Goal: Task Accomplishment & Management: Manage account settings

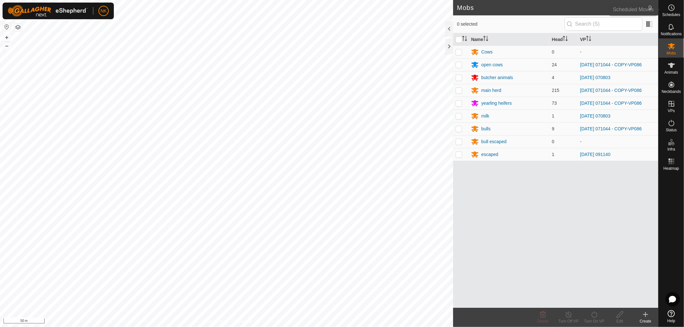
click at [615, 13] on span "Schedules" at bounding box center [671, 15] width 18 height 4
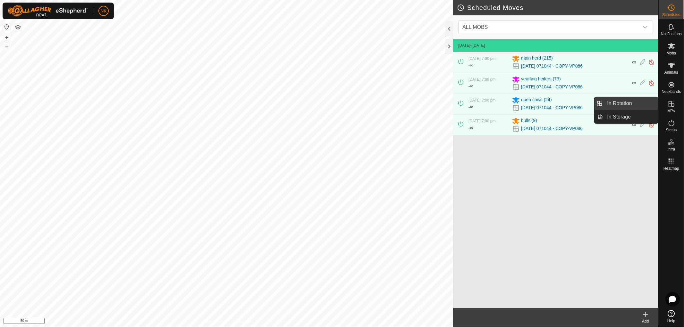
click at [615, 105] on link "In Rotation" at bounding box center [630, 103] width 55 height 13
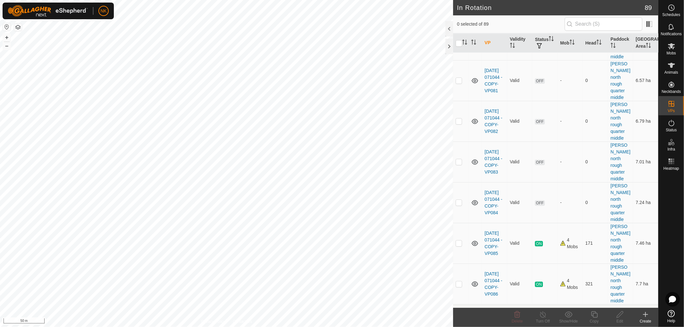
scroll to position [1032, 0]
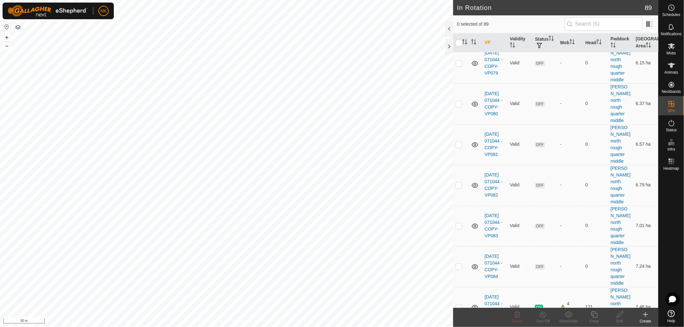
checkbox input "true"
click at [598, 294] on copy-svg-icon at bounding box center [594, 315] width 26 height 8
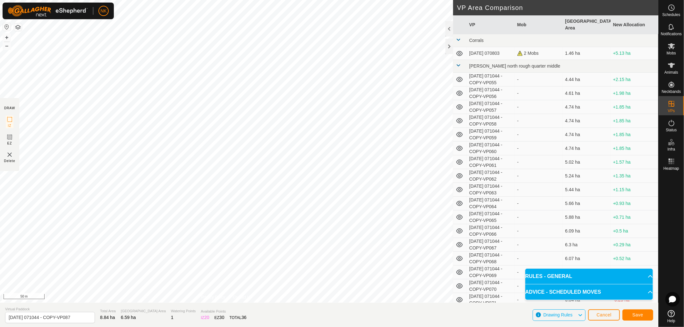
click at [113, 10] on div "NK Schedules Notifications Mobs Animals Neckbands VPs Status Infra Heatmap Help…" at bounding box center [342, 163] width 684 height 327
click at [615, 294] on span "Save" at bounding box center [637, 314] width 11 height 5
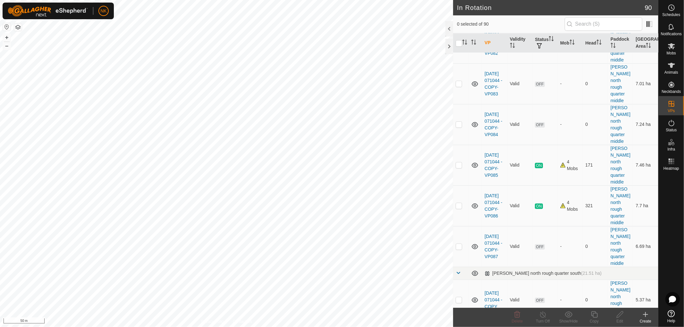
scroll to position [1068, 0]
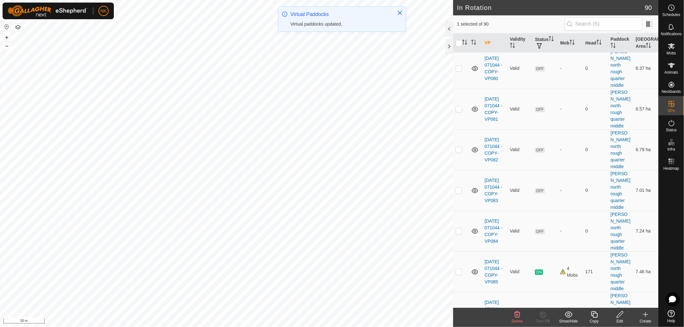
click at [595, 294] on icon at bounding box center [594, 315] width 8 height 8
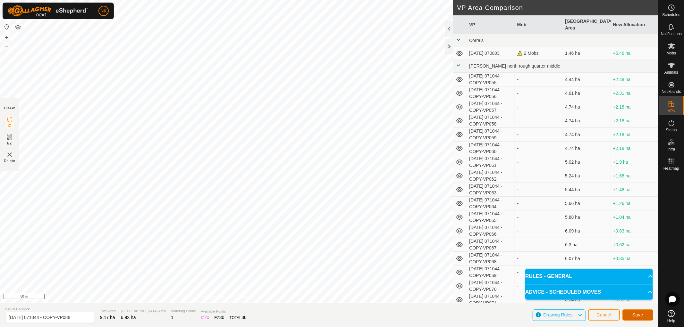
click at [615, 294] on span "Save" at bounding box center [637, 314] width 11 height 5
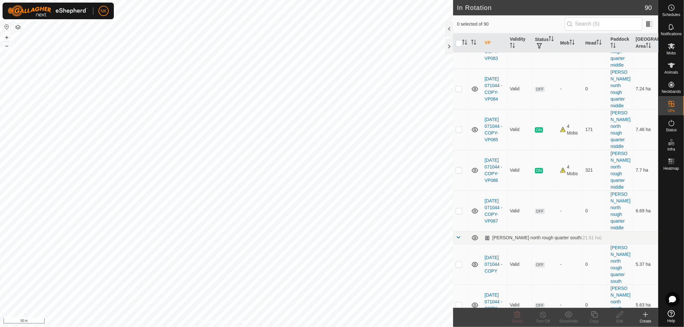
scroll to position [1104, 0]
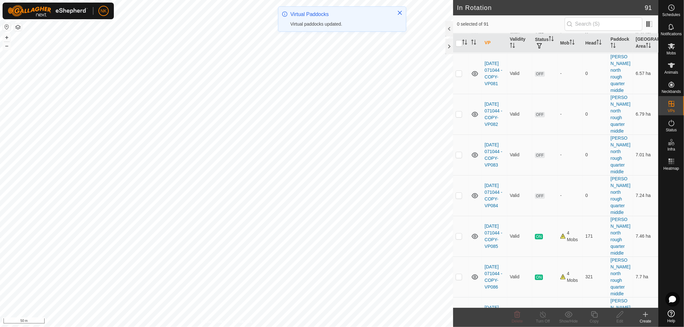
checkbox input "true"
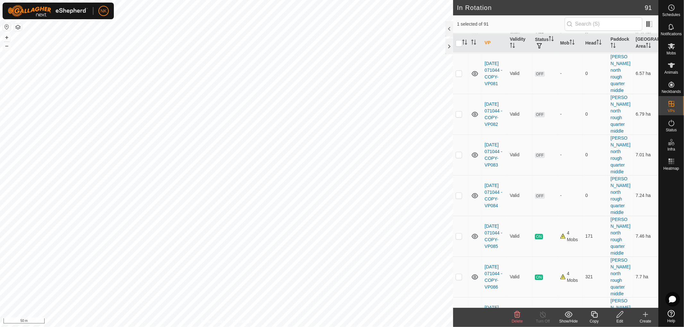
click at [594, 294] on icon at bounding box center [594, 315] width 8 height 8
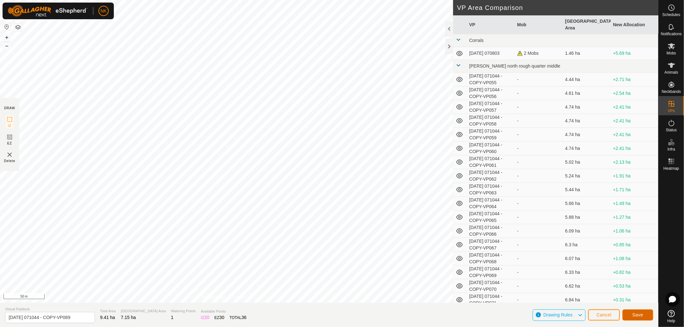
click at [615, 294] on span "Save" at bounding box center [637, 314] width 11 height 5
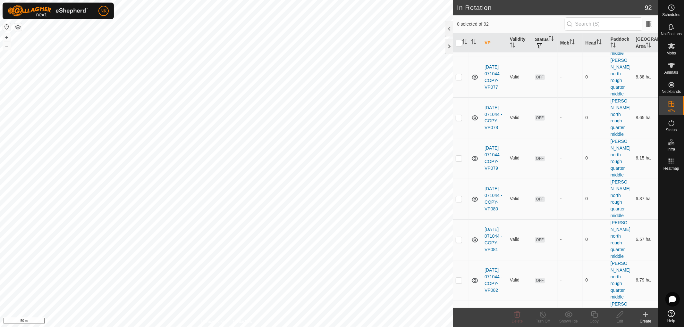
scroll to position [1032, 0]
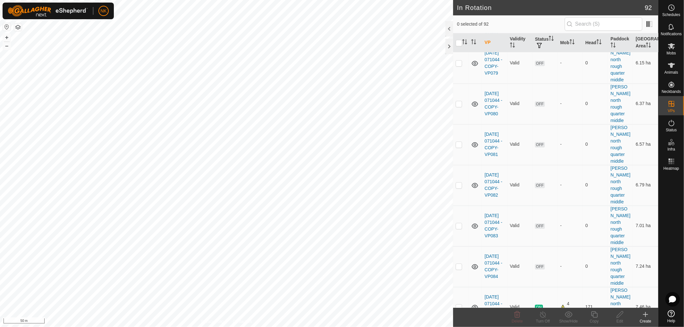
checkbox input "true"
click at [593, 294] on icon at bounding box center [594, 315] width 8 height 8
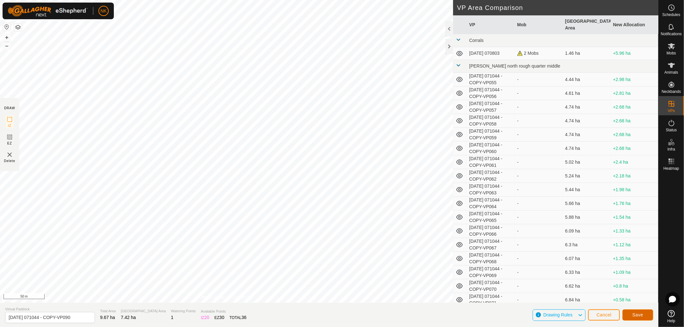
click at [615, 294] on span "Save" at bounding box center [637, 314] width 11 height 5
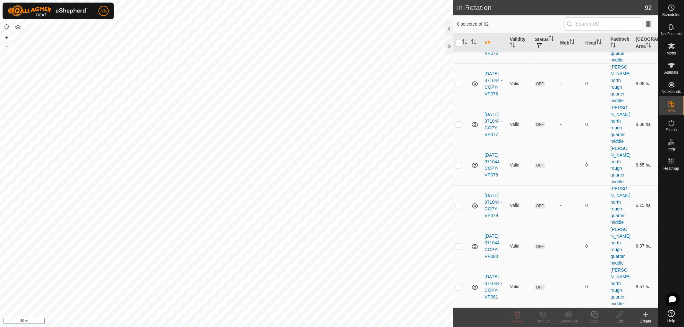
scroll to position [1068, 0]
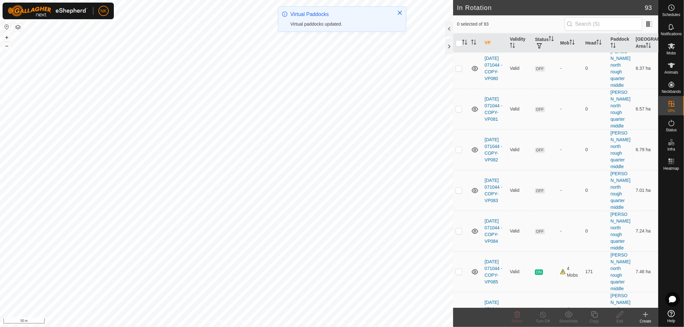
checkbox input "true"
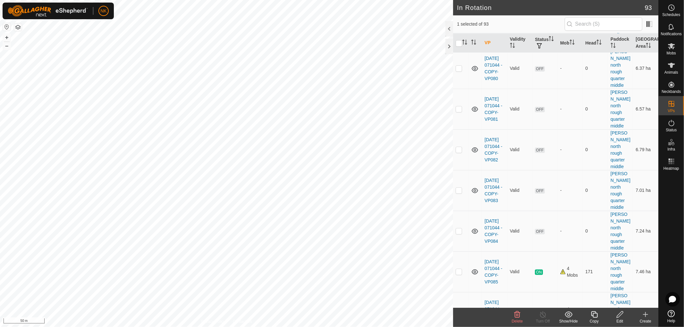
click at [595, 294] on icon at bounding box center [594, 315] width 8 height 8
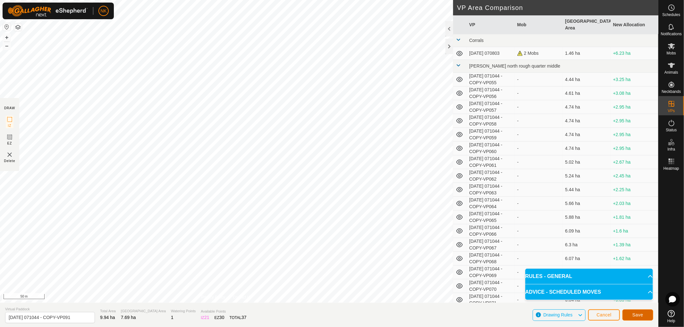
click at [615, 294] on button "Save" at bounding box center [637, 315] width 31 height 11
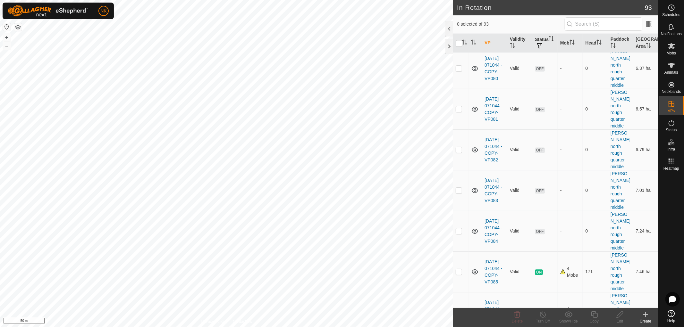
scroll to position [1104, 0]
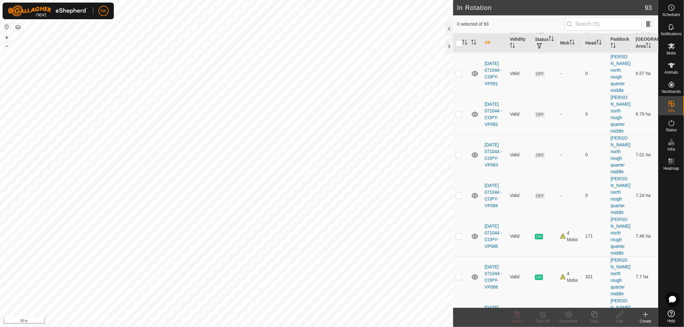
checkbox input "false"
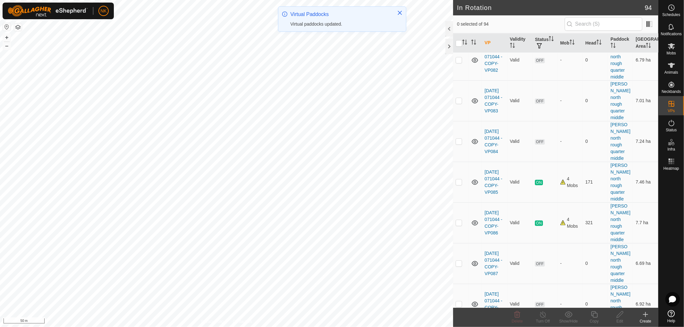
scroll to position [1210, 0]
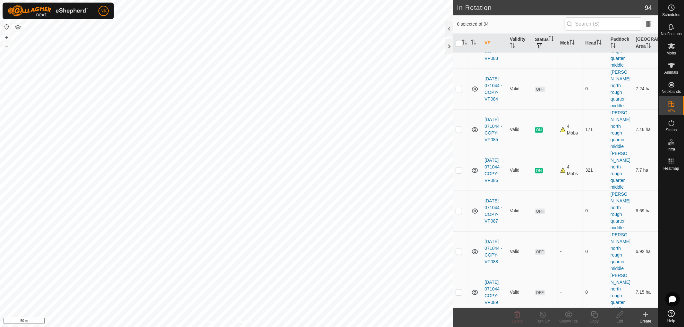
checkbox input "true"
click at [593, 294] on icon at bounding box center [594, 315] width 8 height 8
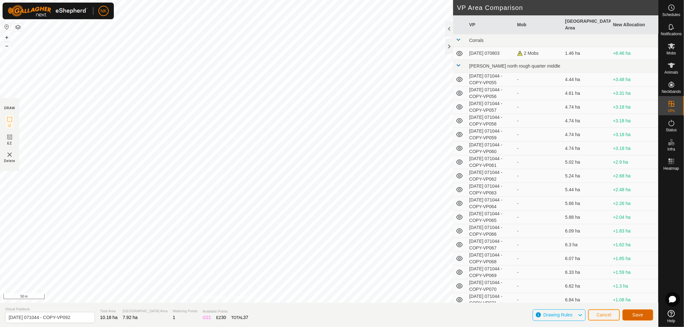
click at [615, 294] on button "Save" at bounding box center [637, 315] width 31 height 11
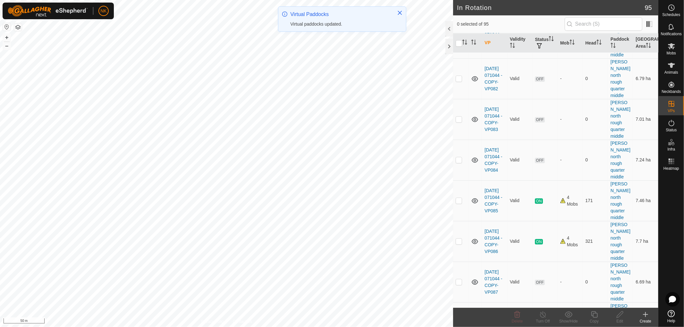
scroll to position [1210, 0]
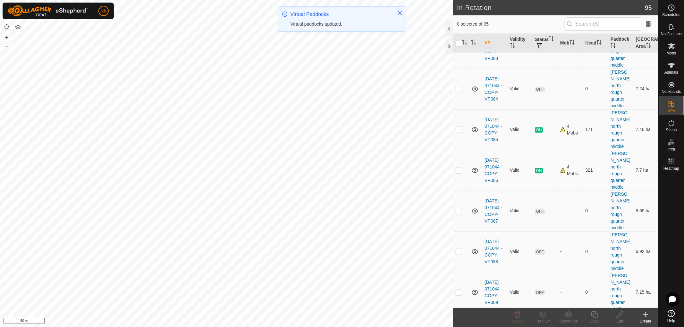
checkbox input "true"
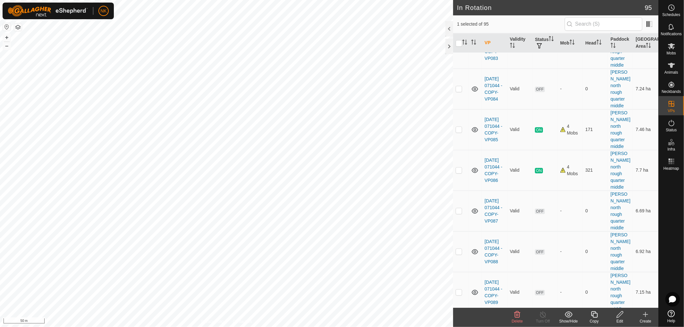
click at [590, 294] on icon at bounding box center [594, 315] width 8 height 8
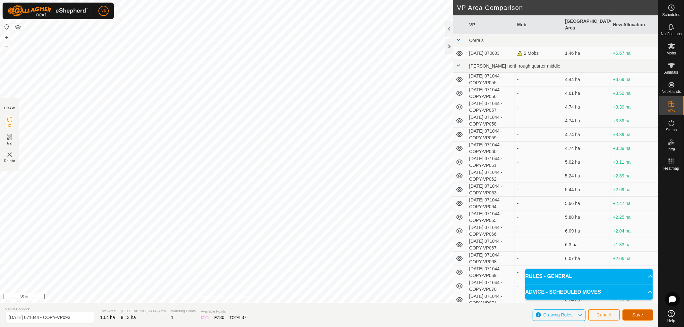
click at [615, 294] on button "Save" at bounding box center [637, 315] width 31 height 11
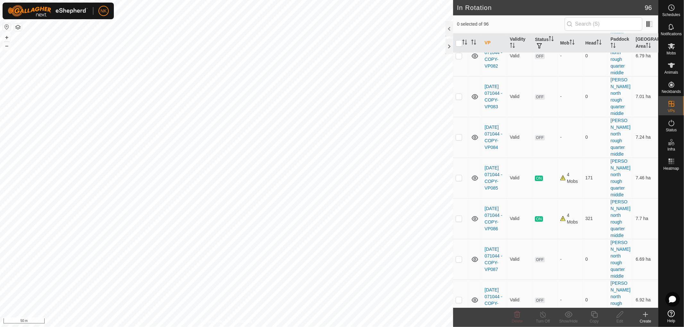
scroll to position [1175, 0]
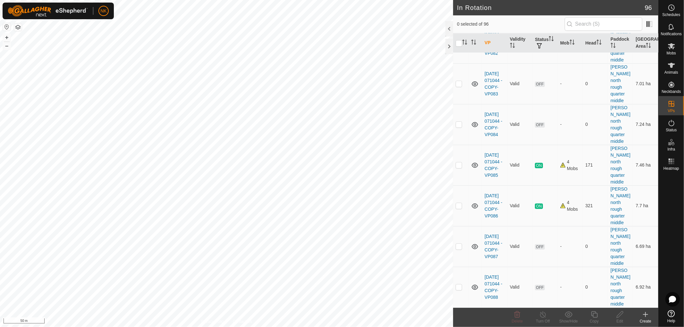
checkbox input "true"
click at [598, 294] on copy-svg-icon at bounding box center [594, 315] width 26 height 8
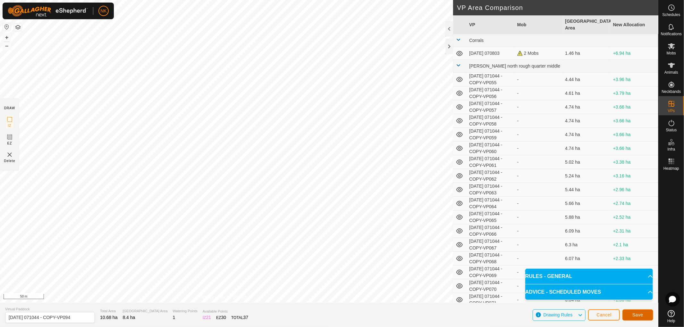
click at [615, 294] on span "Save" at bounding box center [637, 314] width 11 height 5
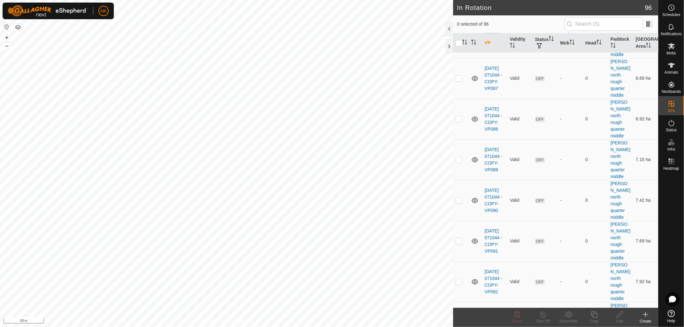
scroll to position [1246, 0]
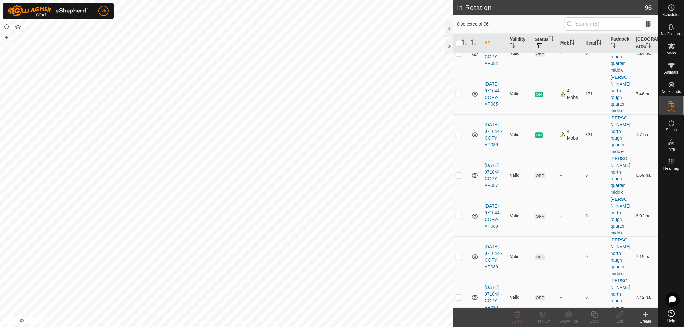
checkbox input "true"
click at [592, 294] on icon at bounding box center [594, 314] width 6 height 6
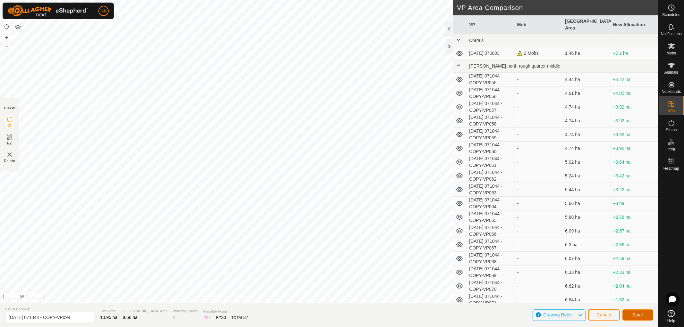
click at [615, 294] on span "Save" at bounding box center [637, 314] width 11 height 5
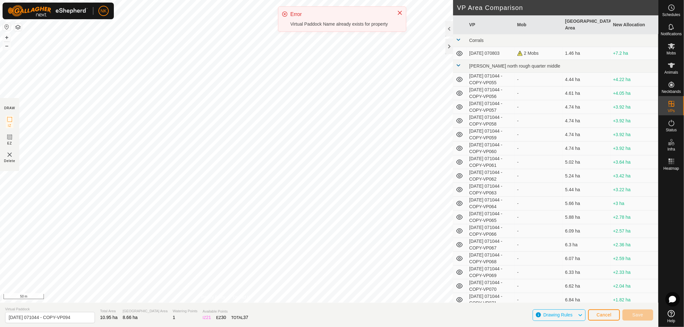
type input "[DATE] 071044 - COPY-VP095"
click at [604, 294] on span "Cancel" at bounding box center [603, 314] width 15 height 5
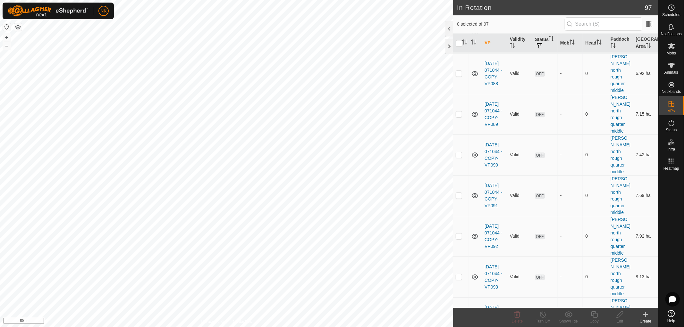
scroll to position [1210, 0]
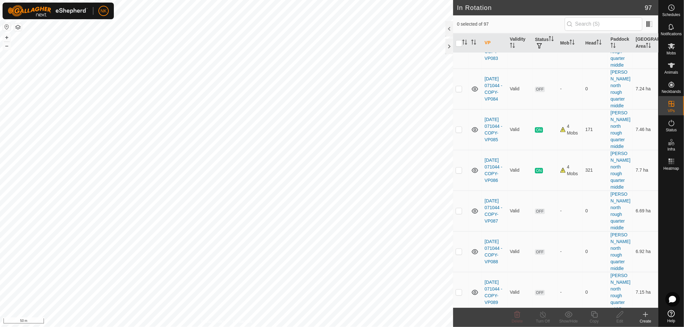
checkbox input "true"
click at [597, 294] on icon at bounding box center [594, 314] width 6 height 6
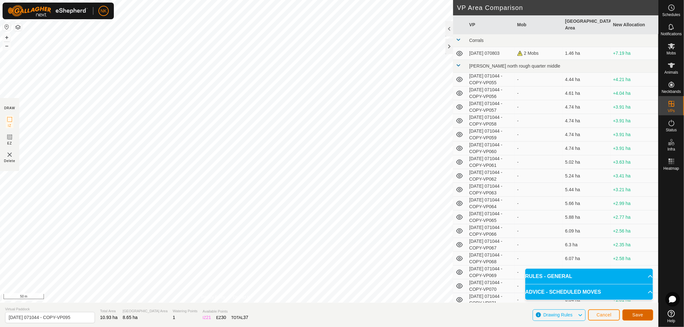
click at [615, 294] on span "Save" at bounding box center [637, 314] width 11 height 5
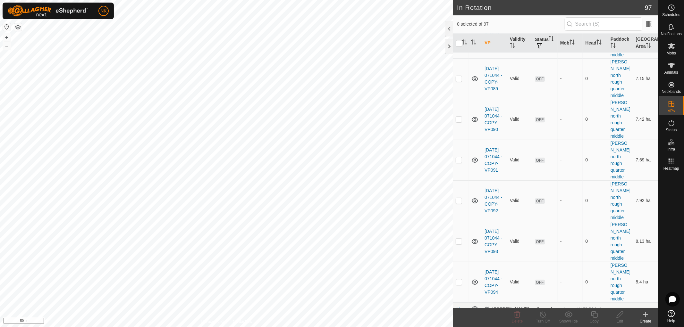
scroll to position [1246, 0]
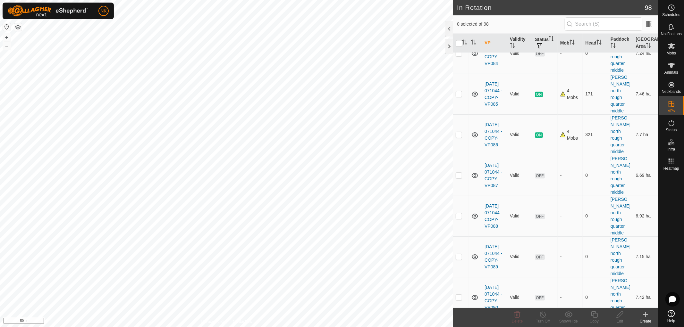
checkbox input "true"
click at [594, 294] on icon at bounding box center [594, 315] width 8 height 8
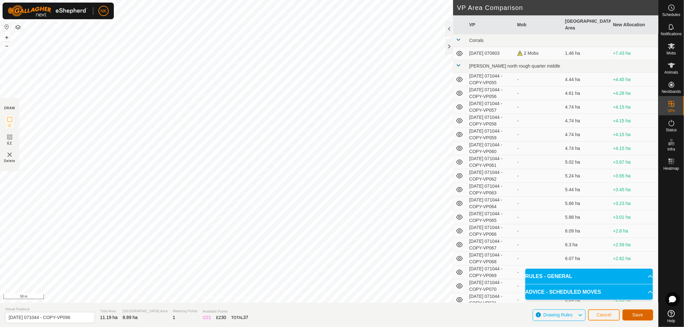
click at [615, 294] on span "Save" at bounding box center [637, 314] width 11 height 5
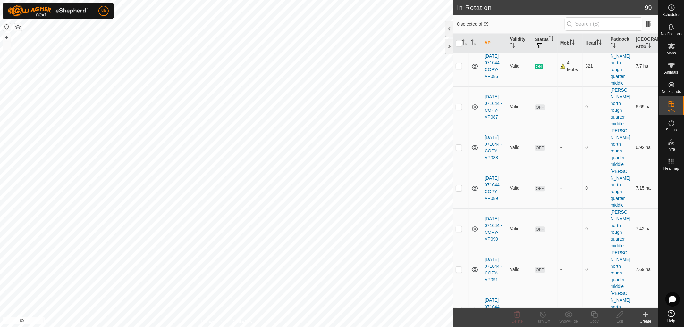
scroll to position [1317, 0]
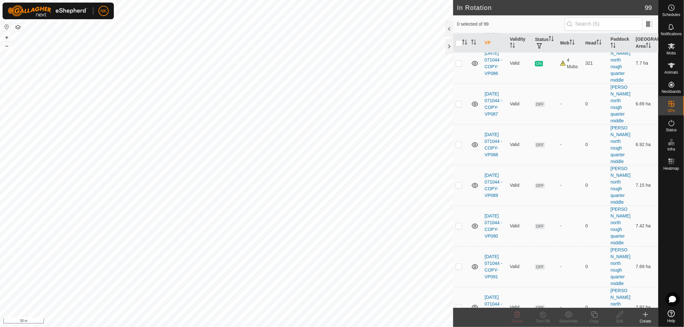
checkbox input "true"
click at [590, 294] on icon at bounding box center [594, 315] width 8 height 8
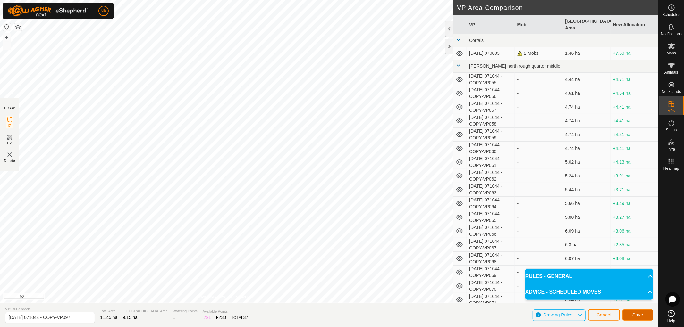
click at [615, 294] on button "Save" at bounding box center [637, 315] width 31 height 11
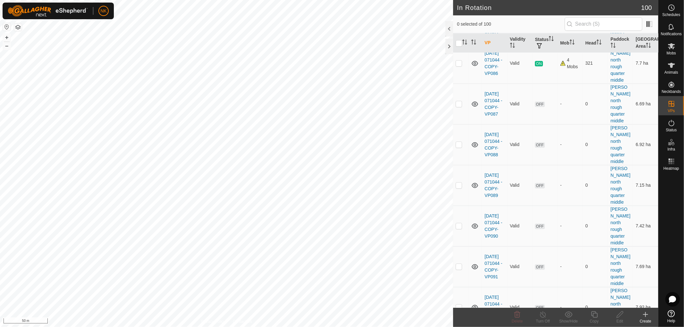
scroll to position [1424, 0]
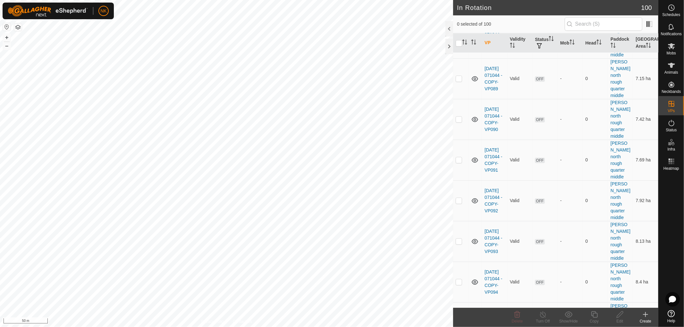
checkbox input "true"
click at [591, 294] on icon at bounding box center [594, 315] width 8 height 8
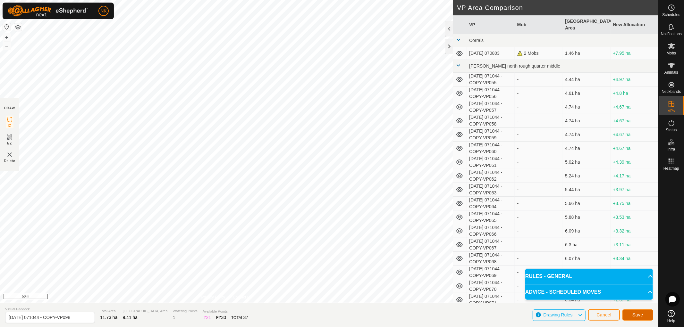
click at [615, 294] on span "Save" at bounding box center [637, 314] width 11 height 5
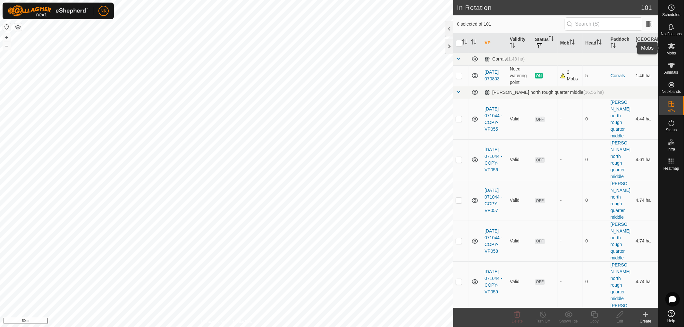
click at [615, 52] on span "Mobs" at bounding box center [670, 53] width 9 height 4
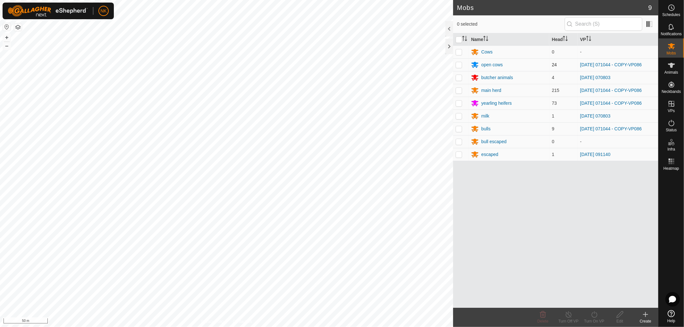
click at [458, 65] on p-checkbox at bounding box center [458, 64] width 6 height 5
checkbox input "true"
click at [457, 88] on p-checkbox at bounding box center [458, 90] width 6 height 5
checkbox input "true"
click at [456, 100] on td at bounding box center [460, 103] width 15 height 13
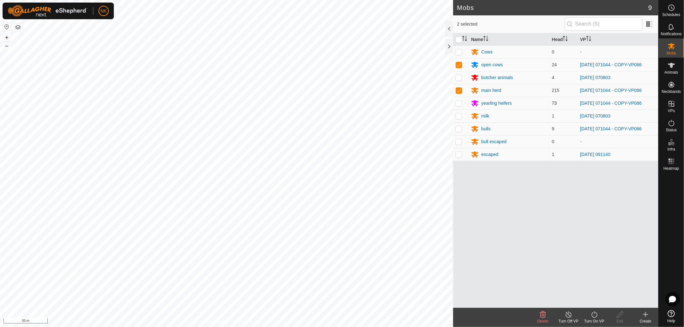
checkbox input "true"
click at [456, 131] on p-checkbox at bounding box center [458, 128] width 6 height 5
checkbox input "true"
click at [590, 294] on icon at bounding box center [594, 315] width 8 height 8
click at [587, 294] on link "Now" at bounding box center [612, 300] width 63 height 13
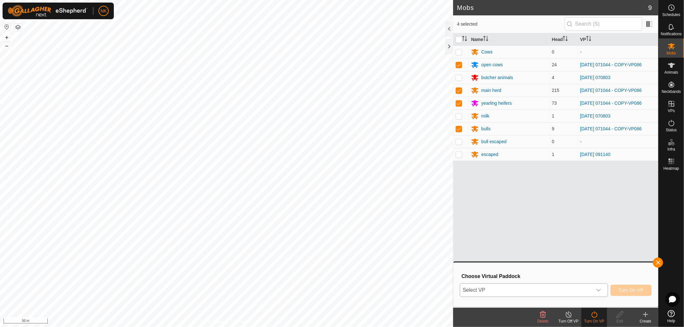
click at [524, 292] on span "Select VP" at bounding box center [526, 290] width 132 height 13
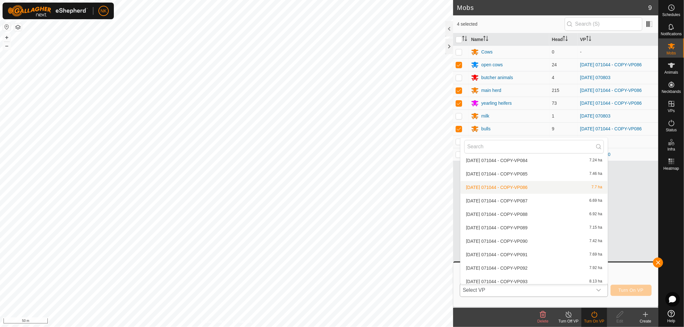
scroll to position [433, 0]
click at [526, 203] on li "[DATE] 071044 - COPY-VP087 6.69 ha" at bounding box center [533, 203] width 147 height 13
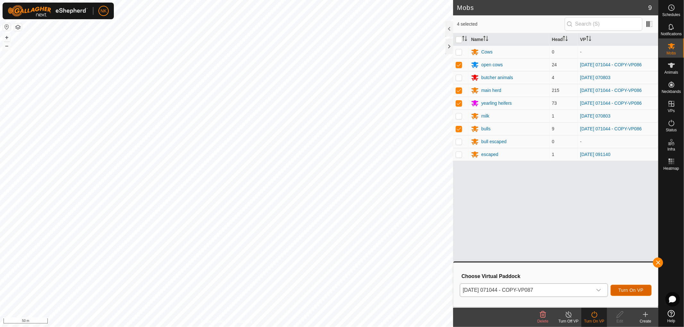
click at [615, 288] on span "Turn On VP" at bounding box center [630, 290] width 25 height 5
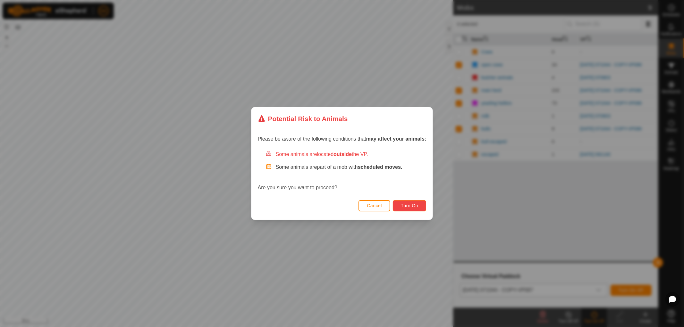
click at [414, 203] on span "Turn On" at bounding box center [409, 205] width 17 height 5
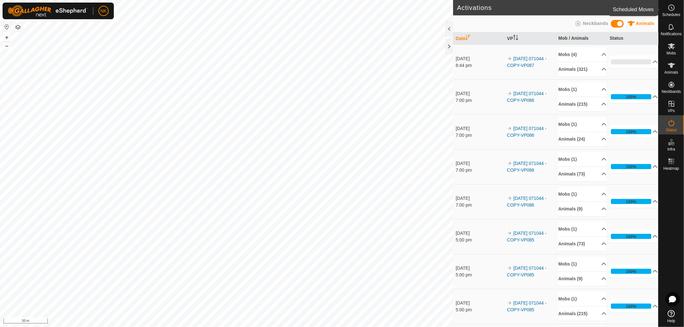
click at [615, 14] on span "Schedules" at bounding box center [671, 15] width 18 height 4
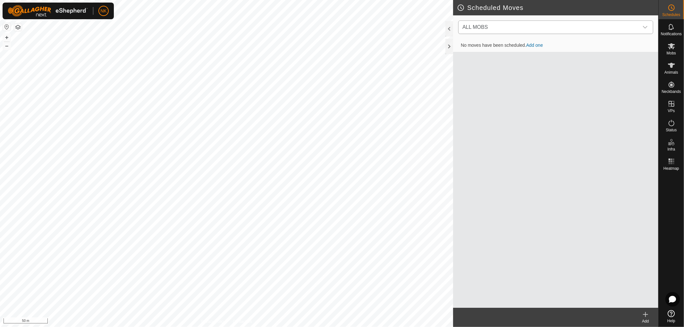
click at [615, 28] on span "ALL MOBS" at bounding box center [549, 27] width 179 height 13
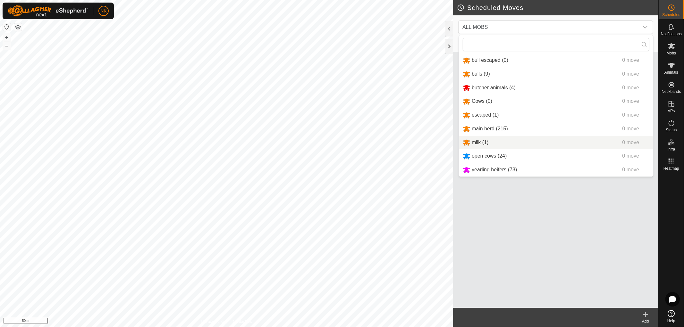
click at [615, 259] on div "No moves have been scheduled. Add one" at bounding box center [555, 173] width 205 height 269
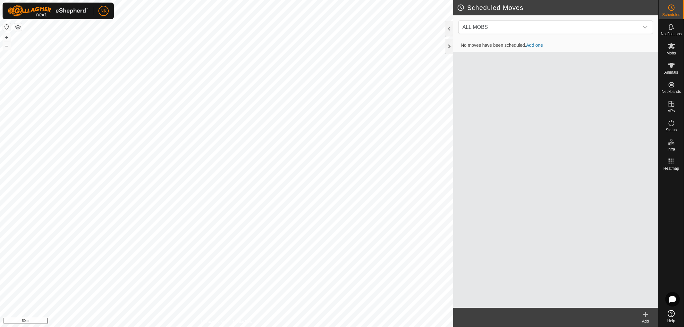
click at [615, 294] on icon at bounding box center [645, 315] width 8 height 8
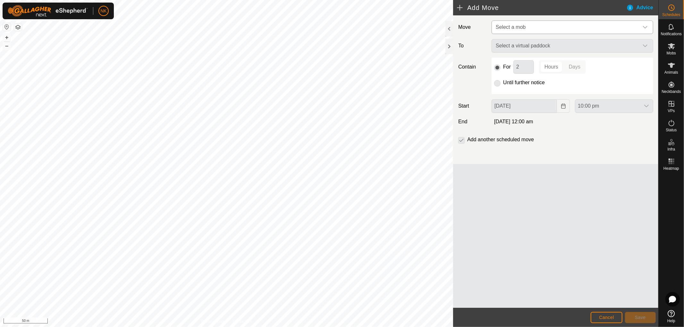
click at [526, 30] on span "Select a mob" at bounding box center [565, 27] width 145 height 13
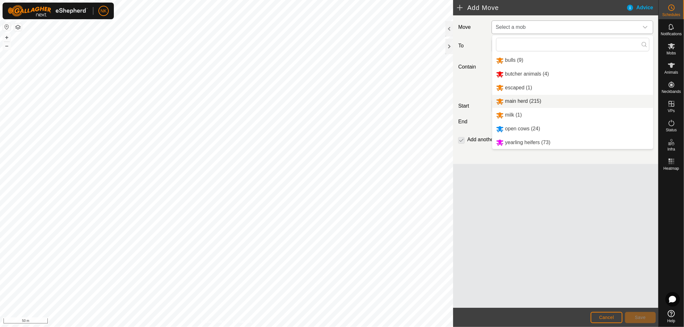
click at [520, 101] on li "main herd (215)" at bounding box center [572, 101] width 161 height 13
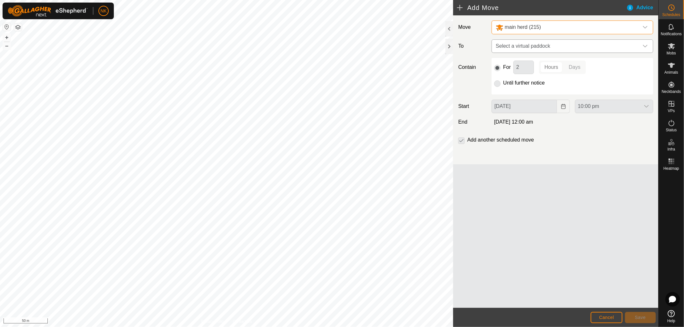
click at [534, 43] on span "Select a virtual paddock" at bounding box center [565, 46] width 145 height 13
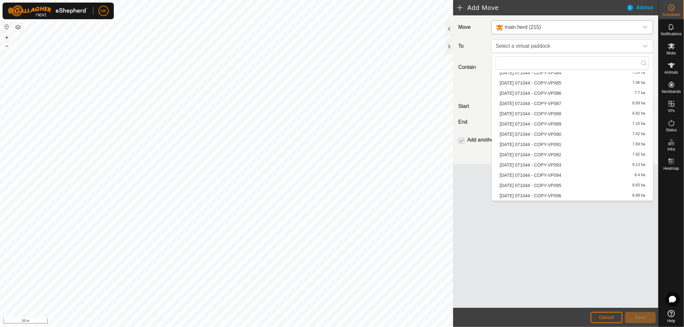
scroll to position [320, 0]
click at [548, 134] on li "[DATE] 071044 - COPY-VP088 6.92 ha" at bounding box center [571, 135] width 153 height 10
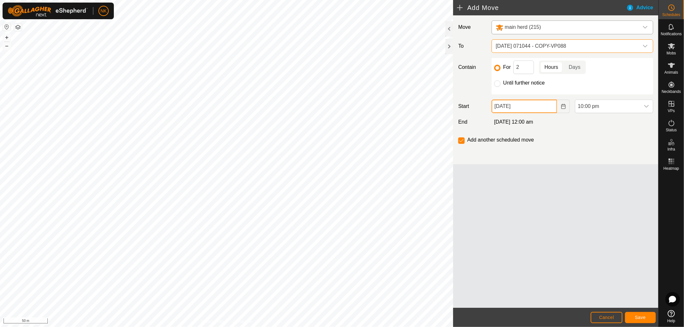
click at [542, 102] on input "[DATE]" at bounding box center [523, 106] width 65 height 13
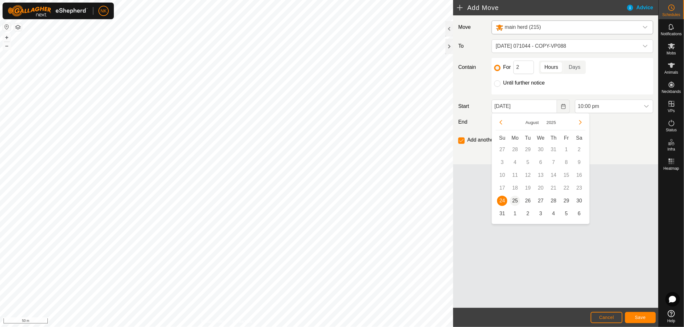
click at [517, 200] on span "25" at bounding box center [515, 201] width 10 height 10
type input "[DATE]"
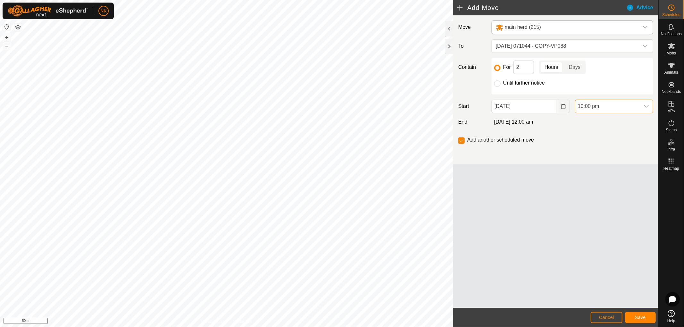
click at [601, 106] on span "10:00 pm" at bounding box center [607, 106] width 65 height 13
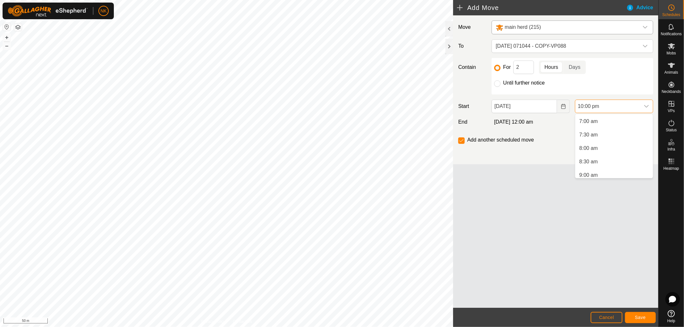
scroll to position [118, 0]
click at [592, 138] on li "5:00 am" at bounding box center [614, 137] width 78 height 13
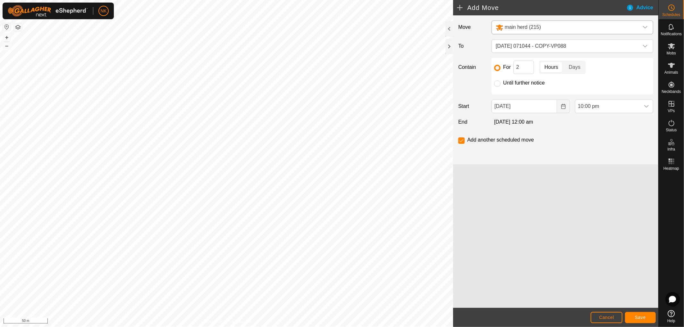
scroll to position [540, 0]
click at [615, 294] on span "Save" at bounding box center [639, 317] width 11 height 5
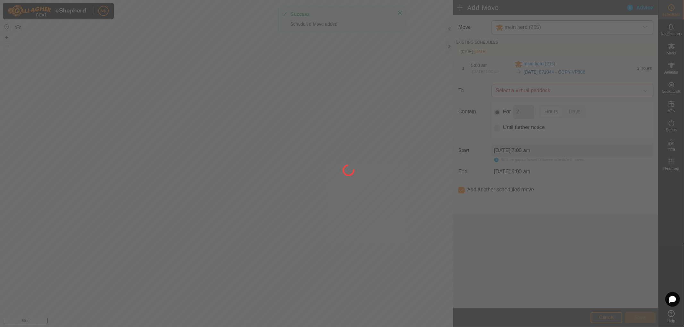
click at [564, 97] on div at bounding box center [342, 163] width 684 height 327
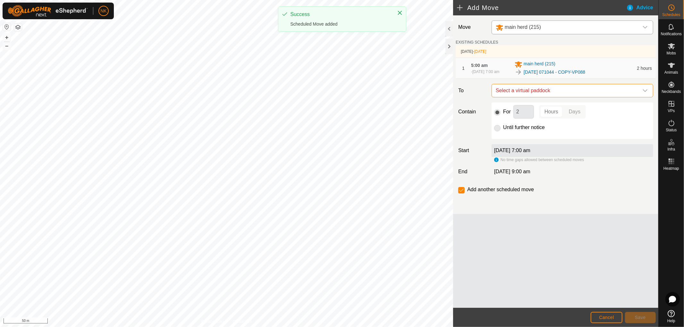
click at [564, 97] on span "Select a virtual paddock" at bounding box center [565, 90] width 145 height 13
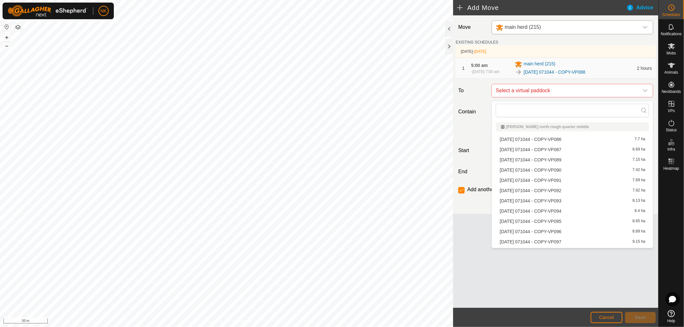
click at [555, 162] on li "[DATE] 071044 - COPY-VP089 7.15 ha" at bounding box center [571, 160] width 153 height 10
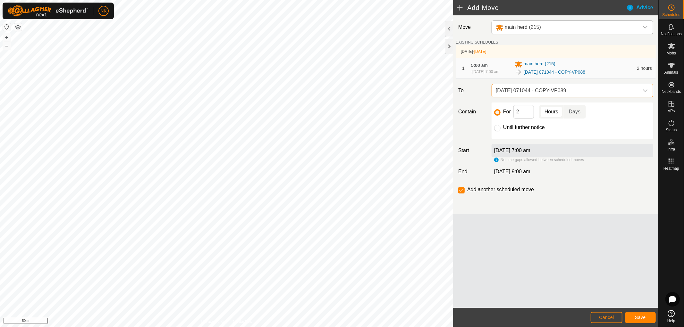
click at [560, 83] on div "Move main herd (215) EXISTING SCHEDULES [DATE] - [DATE] 1 5:00 am [DATE], 7:00 …" at bounding box center [555, 114] width 205 height 199
click at [560, 88] on span "[DATE] 071044 - COPY-VP089" at bounding box center [565, 90] width 145 height 13
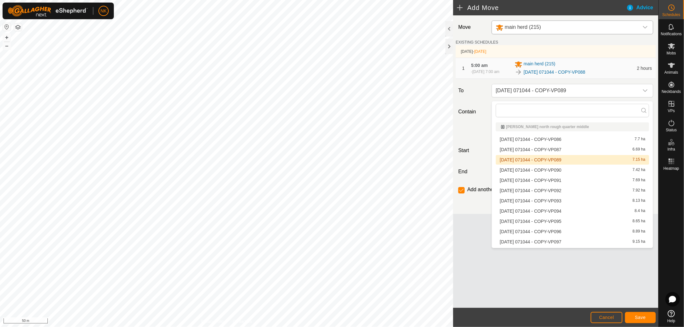
click at [560, 158] on li "[DATE] 071044 - COPY-VP089 7.15 ha" at bounding box center [571, 160] width 153 height 10
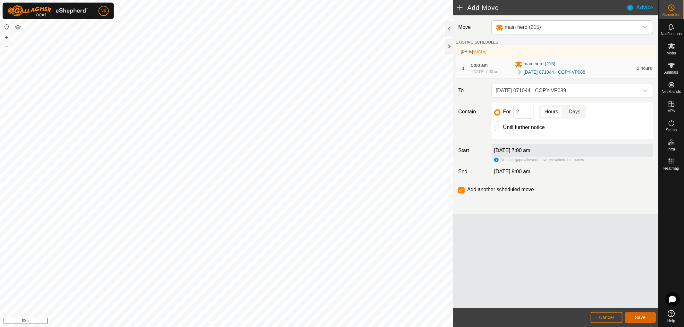
click at [615, 294] on span "Save" at bounding box center [639, 317] width 11 height 5
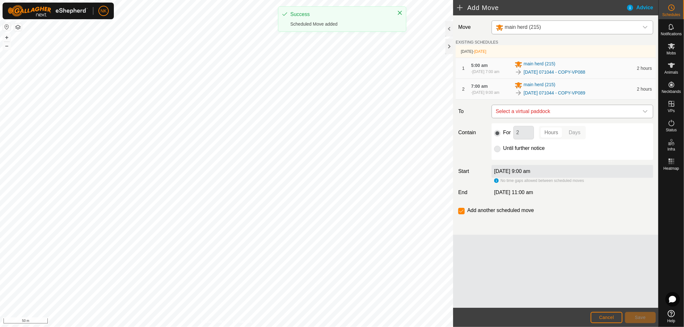
click at [530, 117] on span "Select a virtual paddock" at bounding box center [565, 111] width 145 height 13
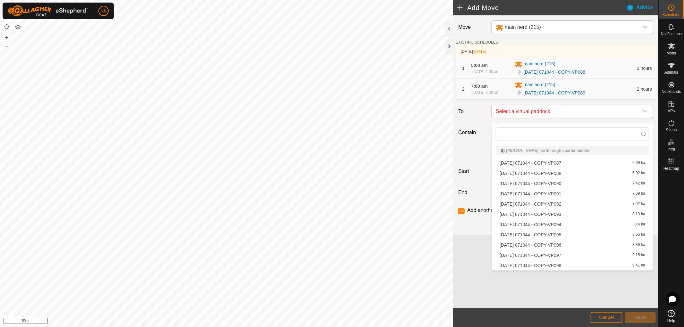
click at [532, 185] on li "[DATE] 071044 - COPY-VP090 7.42 ha" at bounding box center [571, 184] width 153 height 10
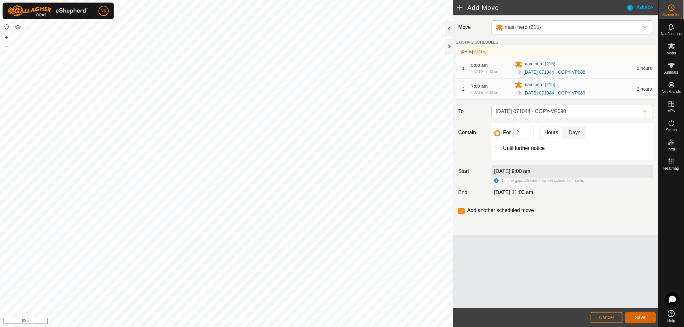
click at [615, 294] on button "Save" at bounding box center [640, 317] width 31 height 11
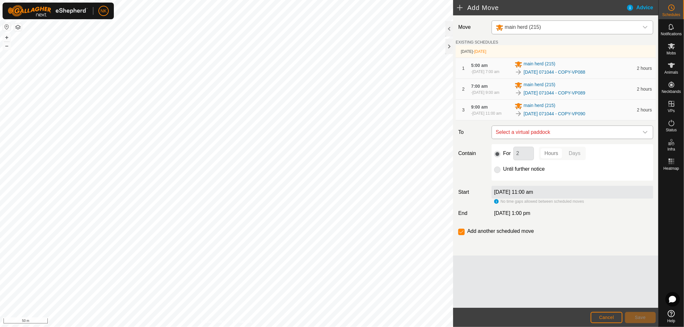
click at [547, 139] on span "Select a virtual paddock" at bounding box center [565, 132] width 145 height 13
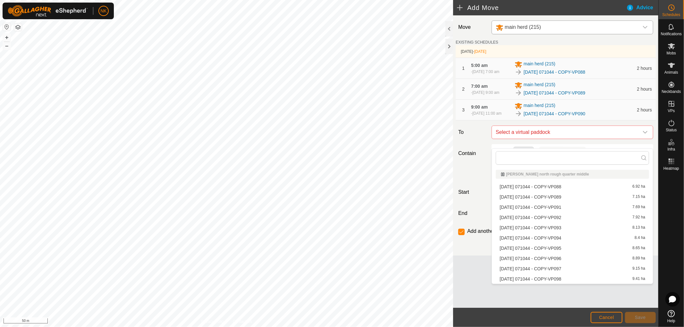
click at [547, 207] on li "[DATE] 071044 - COPY-VP091 7.69 ha" at bounding box center [571, 208] width 153 height 10
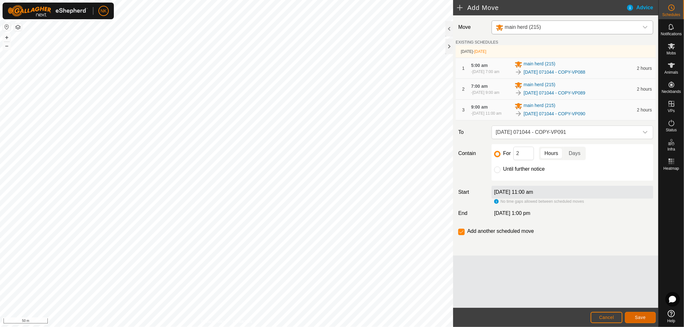
click at [615, 294] on span "Save" at bounding box center [639, 317] width 11 height 5
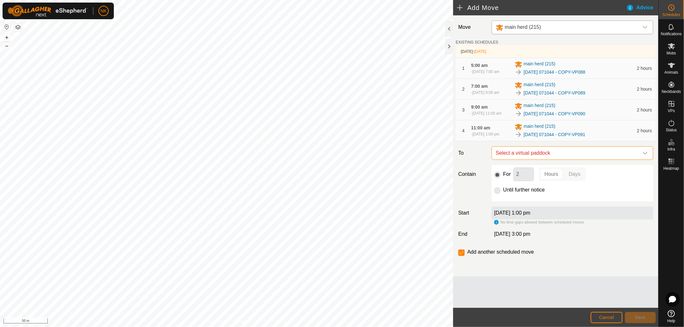
click at [571, 160] on span "Select a virtual paddock" at bounding box center [565, 153] width 145 height 13
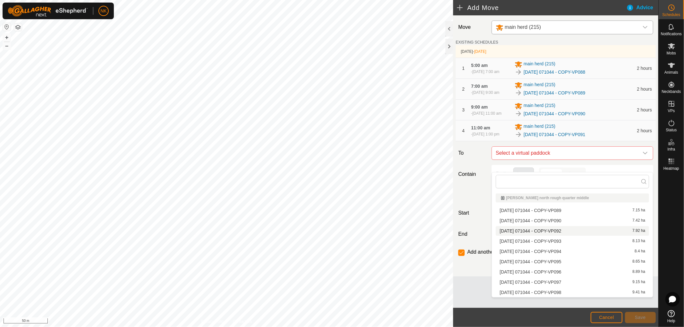
click at [551, 232] on li "[DATE] 071044 - COPY-VP092 7.92 ha" at bounding box center [571, 231] width 153 height 10
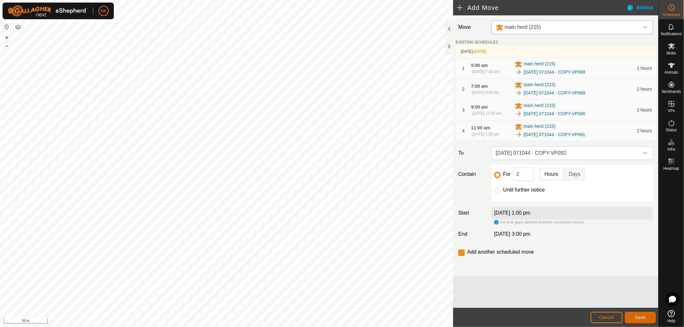
click at [615, 294] on button "Save" at bounding box center [640, 317] width 31 height 11
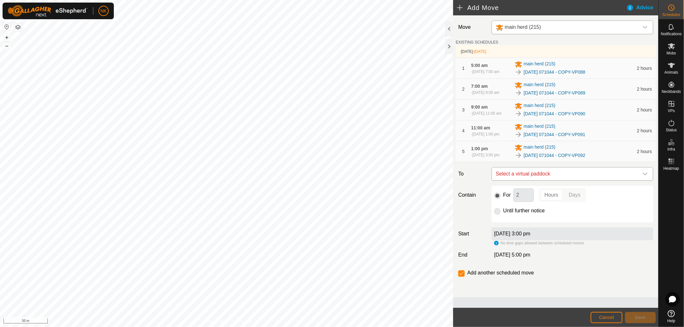
click at [574, 180] on span "Select a virtual paddock" at bounding box center [565, 174] width 145 height 13
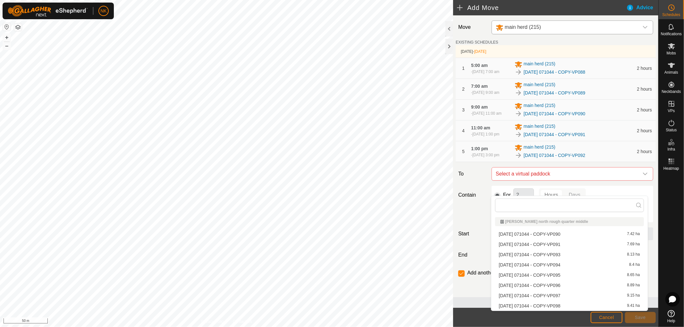
click at [552, 252] on li "[DATE] 071044 - COPY-VP093 8.13 ha" at bounding box center [569, 255] width 149 height 10
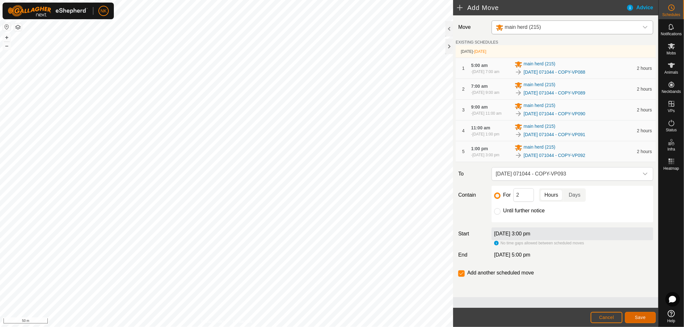
click at [615, 294] on span "Save" at bounding box center [639, 317] width 11 height 5
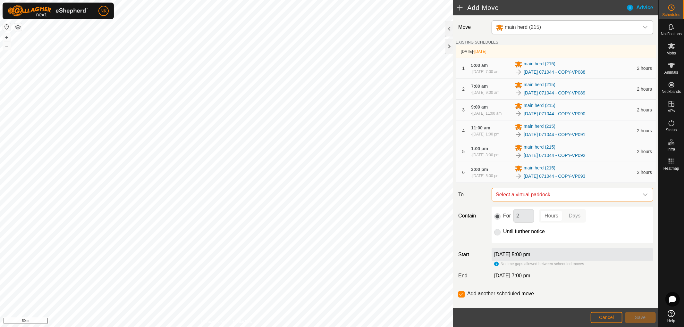
click at [576, 201] on span "Select a virtual paddock" at bounding box center [565, 194] width 145 height 13
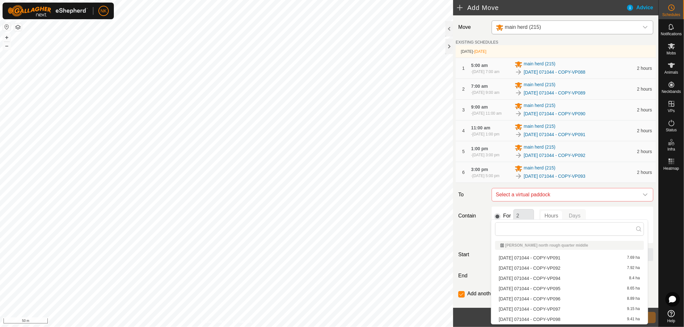
click at [550, 279] on li "[DATE] 071044 - COPY-VP094 8.4 ha" at bounding box center [569, 279] width 149 height 10
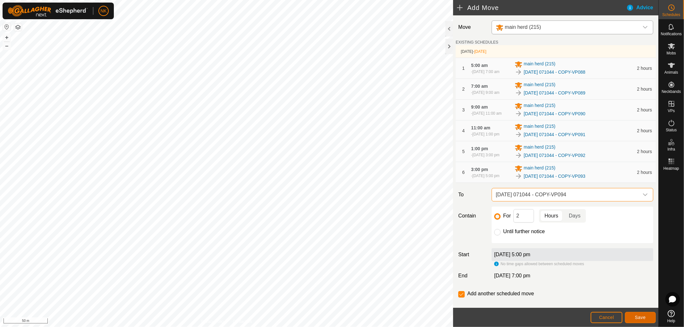
click at [615, 294] on span "Save" at bounding box center [639, 317] width 11 height 5
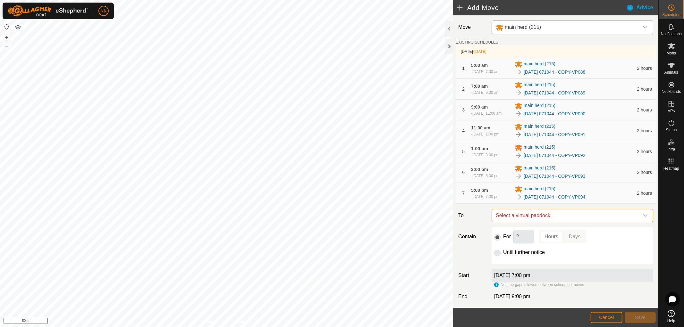
click at [568, 222] on span "Select a virtual paddock" at bounding box center [565, 215] width 145 height 13
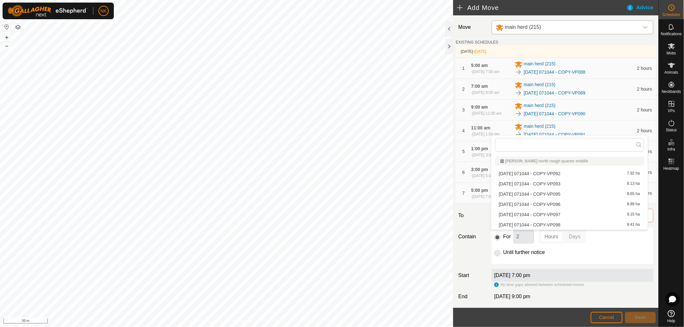
click at [561, 194] on li "[DATE] 071044 - COPY-VP095 8.65 ha" at bounding box center [569, 194] width 149 height 10
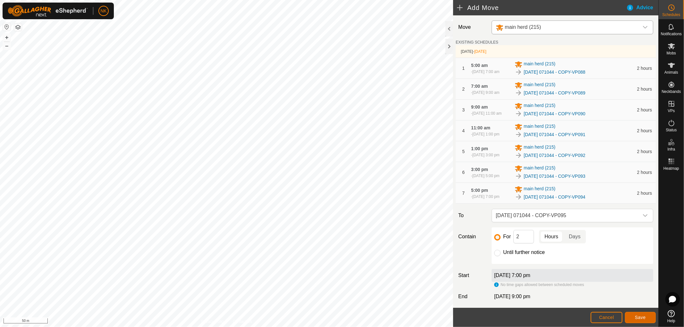
click at [615, 294] on span "Save" at bounding box center [639, 317] width 11 height 5
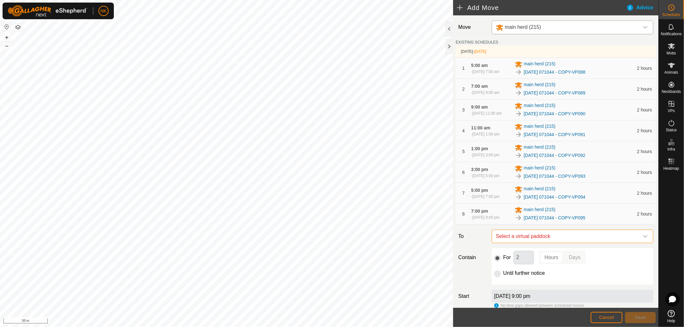
click at [534, 243] on span "Select a virtual paddock" at bounding box center [565, 236] width 145 height 13
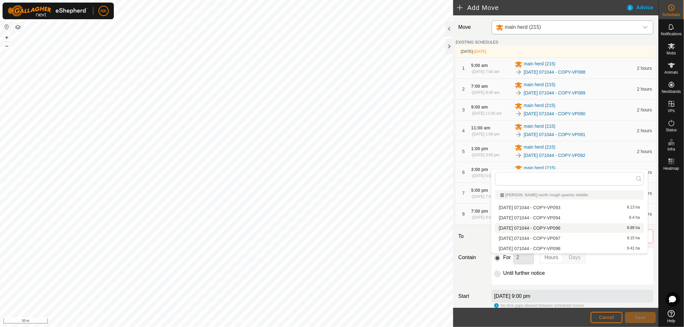
click at [545, 228] on li "[DATE] 071044 - COPY-VP096 8.89 ha" at bounding box center [569, 228] width 149 height 10
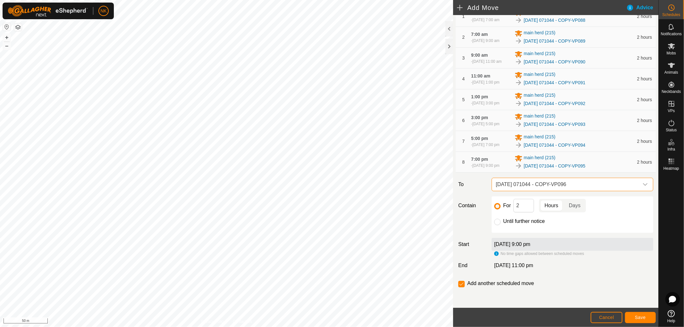
scroll to position [75, 0]
click at [498, 220] on input "Until further notice" at bounding box center [497, 222] width 6 height 6
radio input "true"
checkbox input "false"
click at [615, 294] on span "Save" at bounding box center [639, 317] width 11 height 5
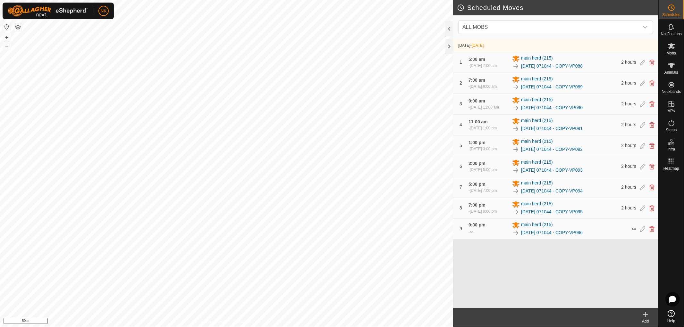
click at [615, 294] on icon at bounding box center [645, 315] width 8 height 8
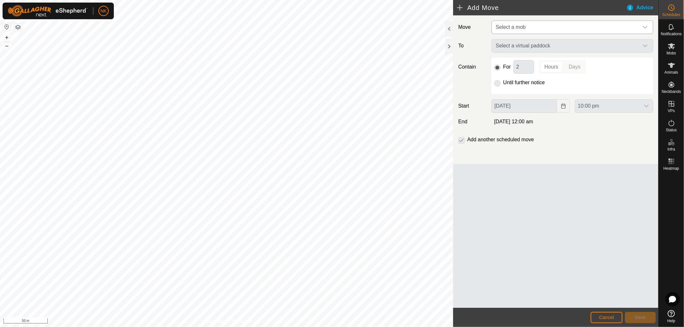
click at [583, 29] on span "Select a mob" at bounding box center [565, 27] width 145 height 13
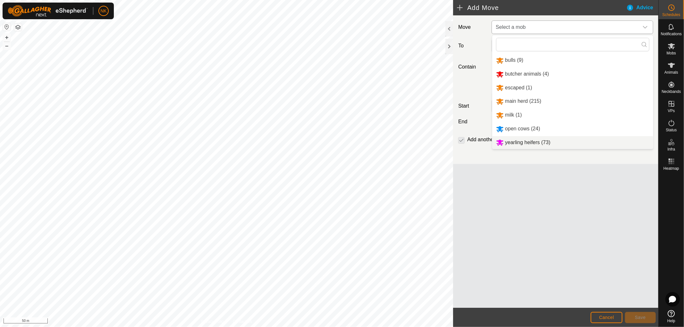
click at [524, 141] on li "yearling heifers (73)" at bounding box center [572, 142] width 161 height 13
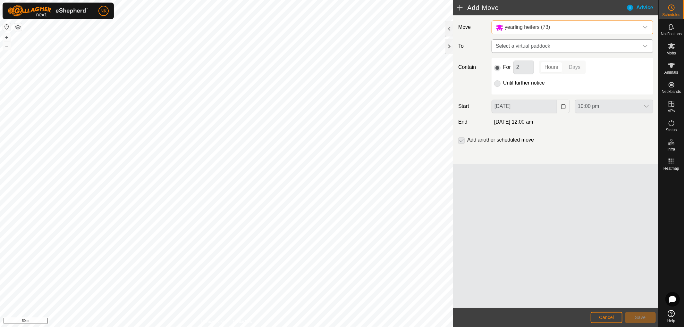
click at [552, 46] on span "Select a virtual paddock" at bounding box center [565, 46] width 145 height 13
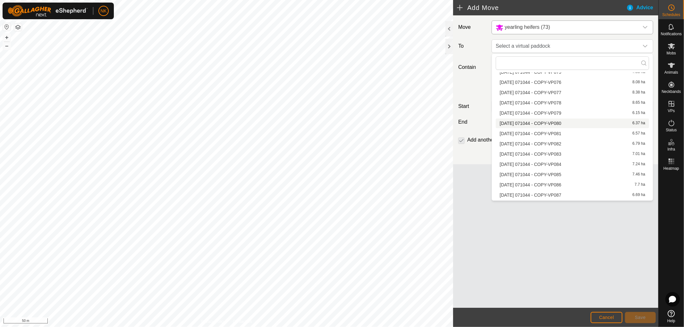
scroll to position [285, 0]
click at [546, 169] on li "[DATE] 071044 - COPY-VP088 6.92 ha" at bounding box center [571, 171] width 153 height 10
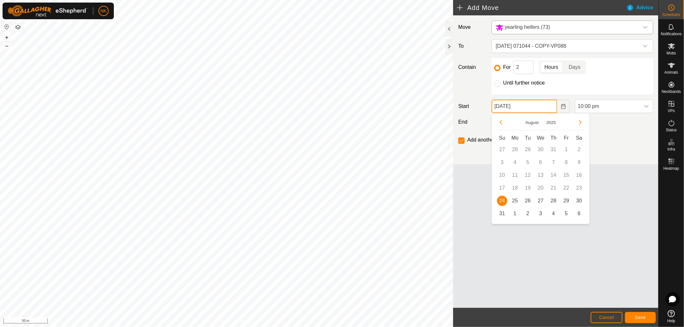
click at [539, 112] on input "[DATE]" at bounding box center [523, 106] width 65 height 13
click at [513, 200] on span "25" at bounding box center [515, 201] width 10 height 10
type input "[DATE]"
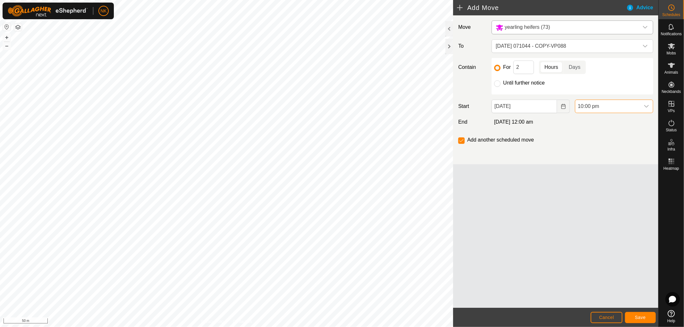
click at [598, 110] on span "10:00 pm" at bounding box center [607, 106] width 65 height 13
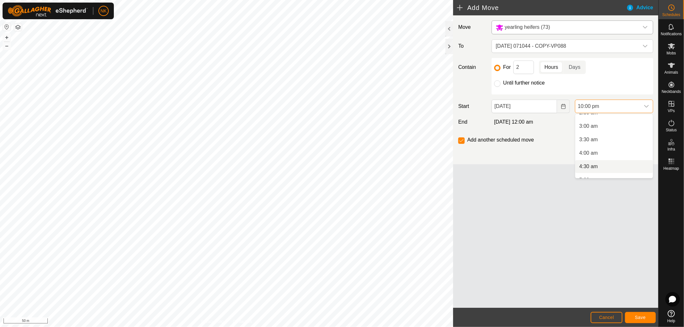
scroll to position [111, 0]
click at [592, 145] on li "5:00 am" at bounding box center [614, 144] width 78 height 13
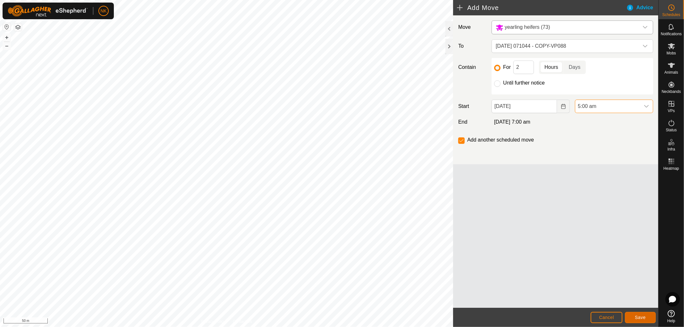
click at [615, 294] on button "Save" at bounding box center [640, 317] width 31 height 11
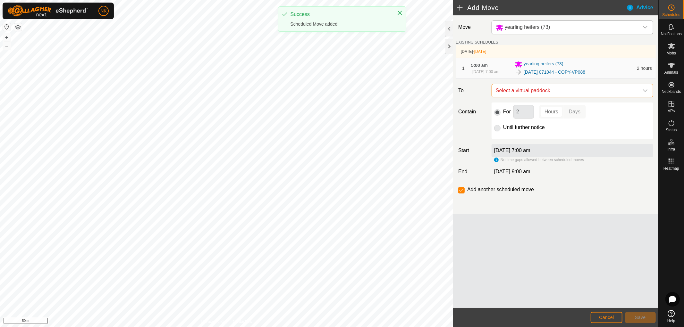
click at [565, 96] on span "Select a virtual paddock" at bounding box center [565, 90] width 145 height 13
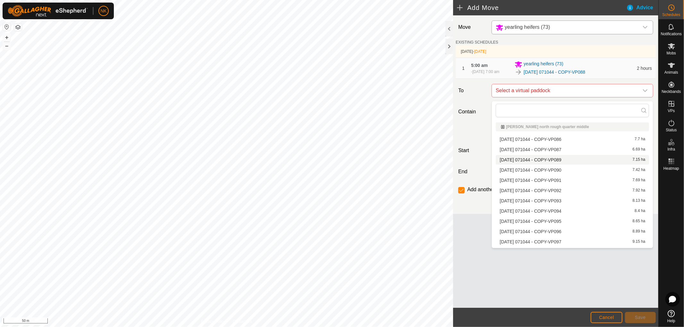
click at [552, 161] on li "[DATE] 071044 - COPY-VP089 7.15 ha" at bounding box center [571, 160] width 153 height 10
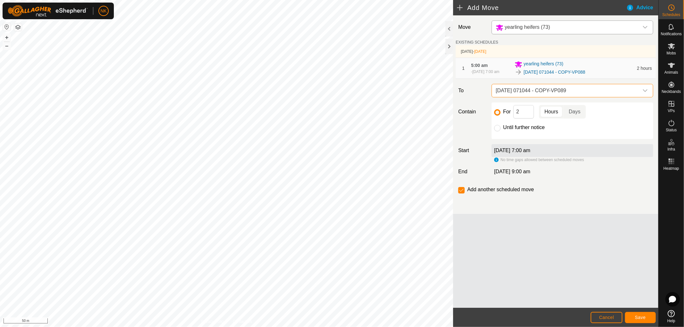
click at [615, 294] on footer "Cancel Save" at bounding box center [555, 317] width 205 height 19
click at [615, 294] on span "Save" at bounding box center [639, 317] width 11 height 5
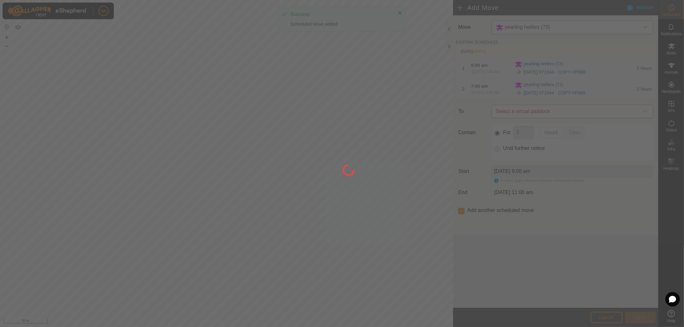
click at [562, 115] on div at bounding box center [342, 163] width 684 height 327
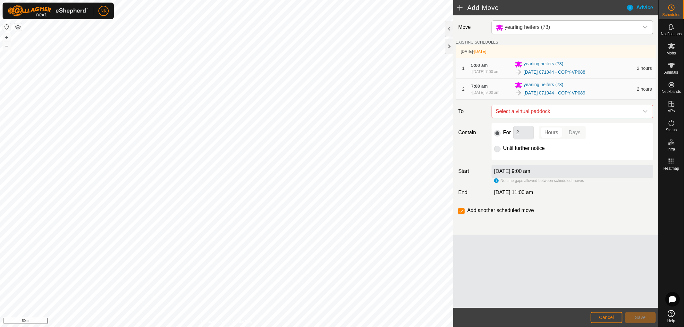
click at [562, 115] on span "Select a virtual paddock" at bounding box center [565, 111] width 145 height 13
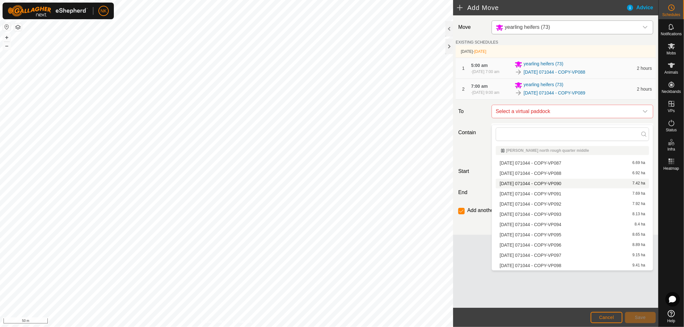
click at [555, 185] on li "[DATE] 071044 - COPY-VP090 7.42 ha" at bounding box center [571, 184] width 153 height 10
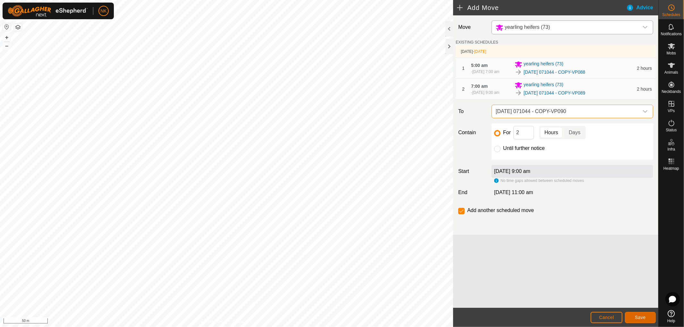
click at [615, 294] on button "Save" at bounding box center [640, 317] width 31 height 11
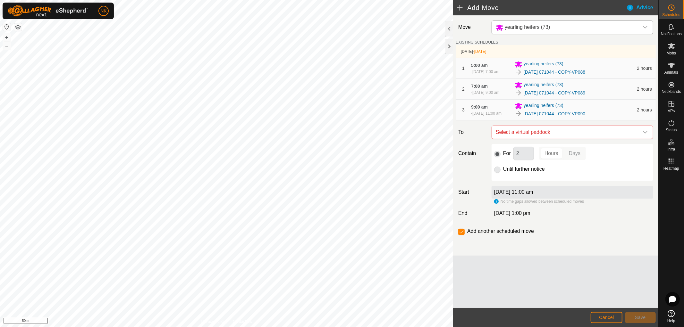
click at [571, 139] on span "Select a virtual paddock" at bounding box center [565, 132] width 145 height 13
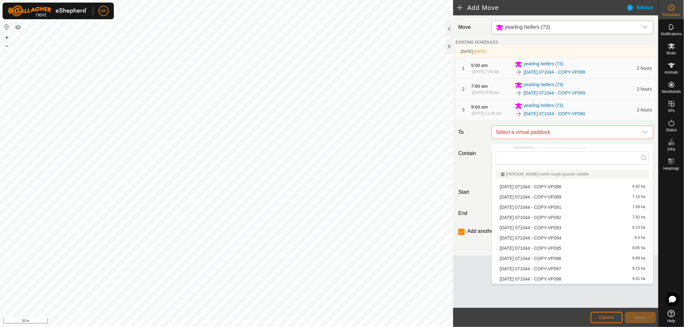
click at [546, 207] on li "[DATE] 071044 - COPY-VP091 7.69 ha" at bounding box center [571, 208] width 153 height 10
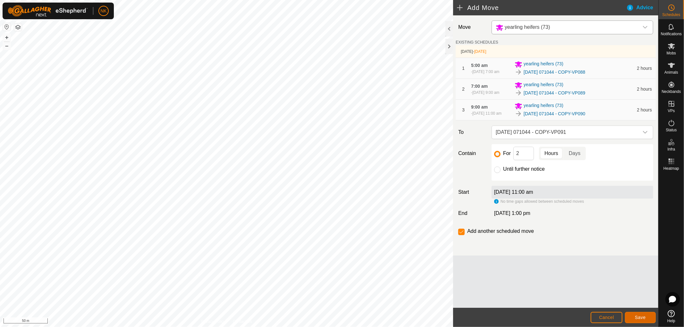
click at [615, 294] on span "Save" at bounding box center [639, 317] width 11 height 5
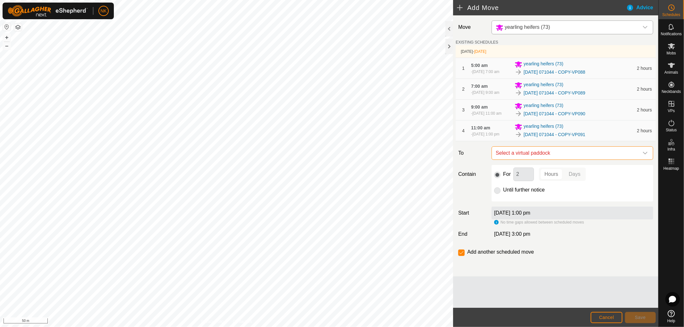
click at [545, 160] on span "Select a virtual paddock" at bounding box center [565, 153] width 145 height 13
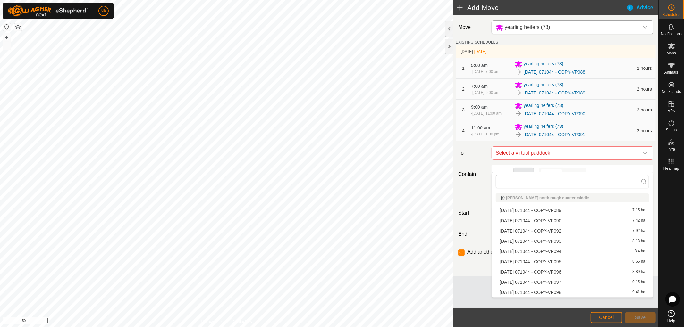
click at [543, 231] on li "[DATE] 071044 - COPY-VP092 7.92 ha" at bounding box center [571, 231] width 153 height 10
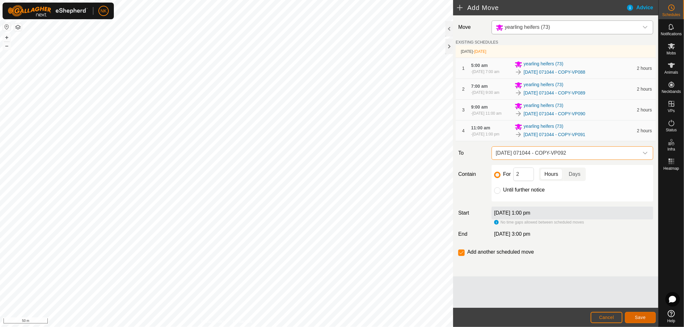
click at [615, 294] on button "Save" at bounding box center [640, 317] width 31 height 11
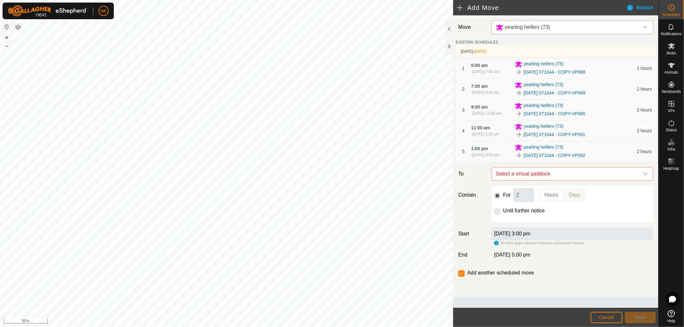
click at [589, 180] on span "Select a virtual paddock" at bounding box center [565, 174] width 145 height 13
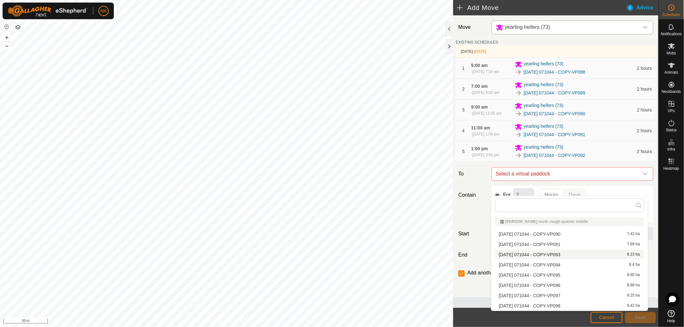
click at [562, 257] on li "[DATE] 071044 - COPY-VP093 8.13 ha" at bounding box center [569, 255] width 149 height 10
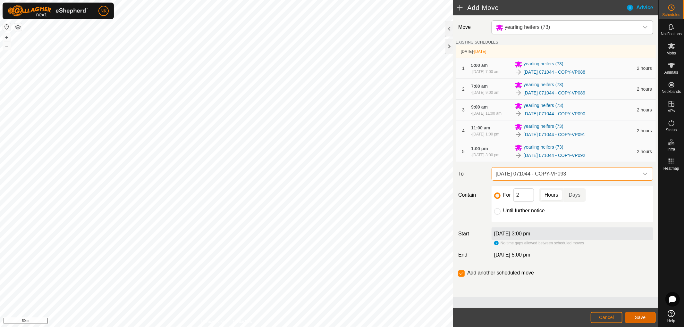
click at [615, 294] on span "Save" at bounding box center [639, 317] width 11 height 5
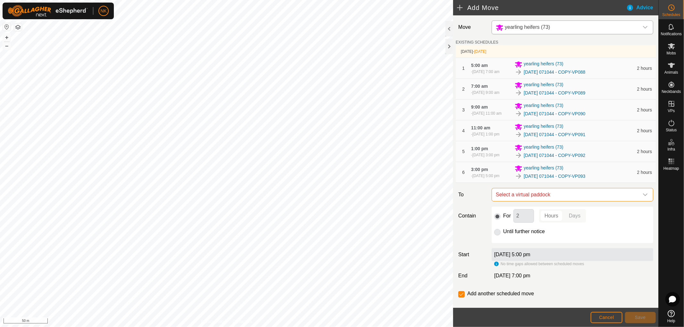
click at [564, 201] on span "Select a virtual paddock" at bounding box center [565, 194] width 145 height 13
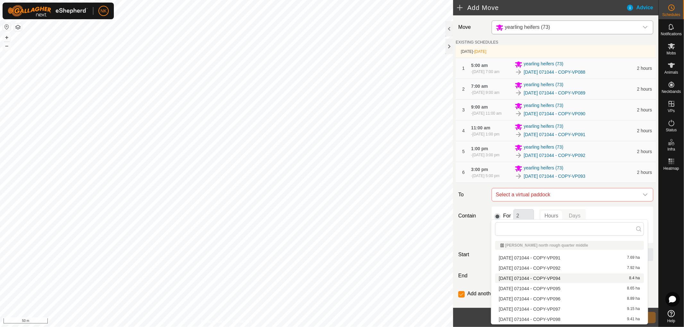
click at [558, 281] on li "[DATE] 071044 - COPY-VP094 8.4 ha" at bounding box center [569, 279] width 149 height 10
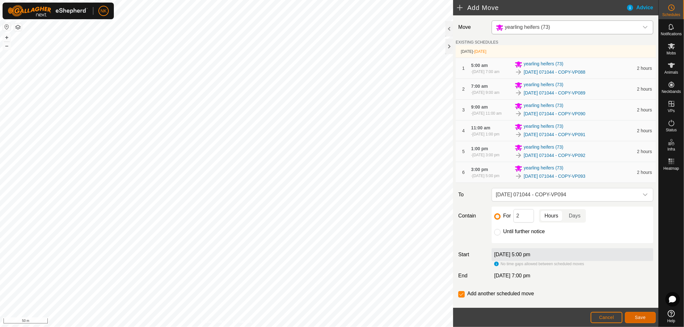
click at [615, 294] on span "Save" at bounding box center [639, 317] width 11 height 5
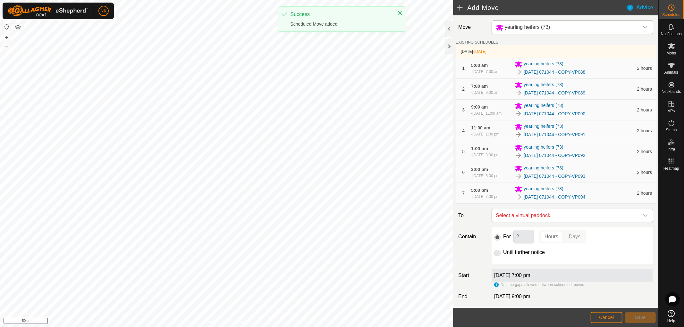
click at [575, 222] on span "Select a virtual paddock" at bounding box center [565, 215] width 145 height 13
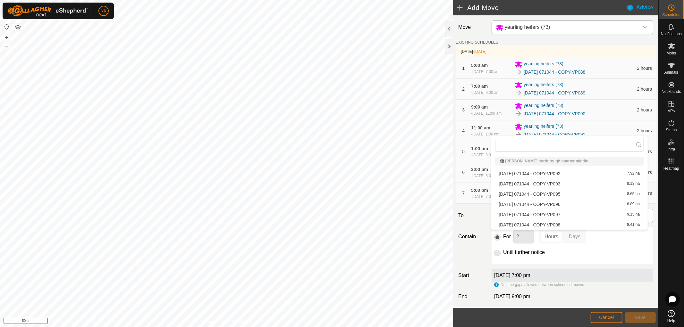
click at [555, 190] on li "[DATE] 071044 - COPY-VP095 8.65 ha" at bounding box center [569, 194] width 149 height 10
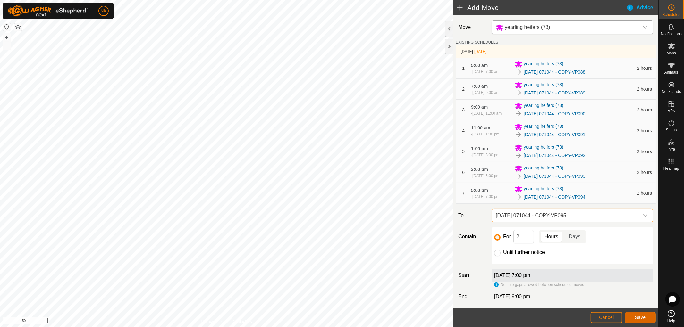
click at [615, 294] on button "Save" at bounding box center [640, 317] width 31 height 11
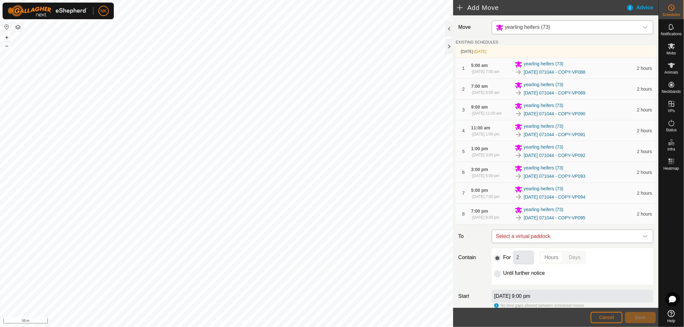
click at [565, 243] on span "Select a virtual paddock" at bounding box center [565, 236] width 145 height 13
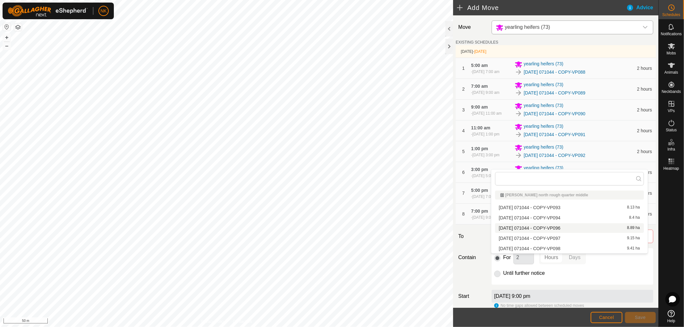
click at [551, 229] on li "[DATE] 071044 - COPY-VP096 8.89 ha" at bounding box center [569, 228] width 149 height 10
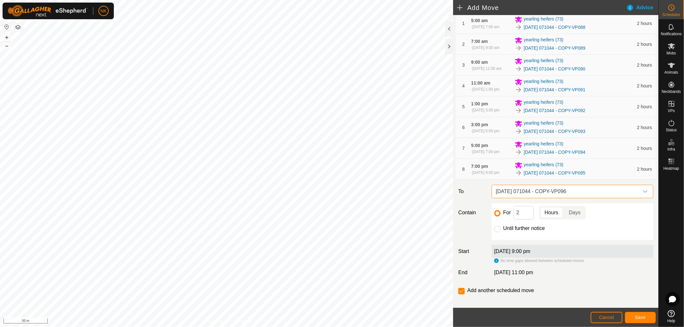
scroll to position [71, 0]
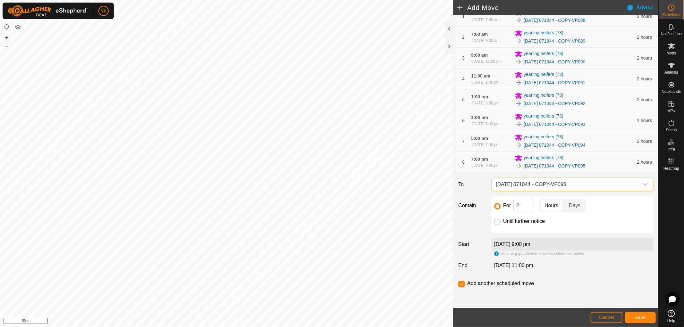
click at [498, 225] on input "Until further notice" at bounding box center [497, 222] width 6 height 6
radio input "true"
checkbox input "false"
click at [615, 294] on span "Save" at bounding box center [639, 317] width 11 height 5
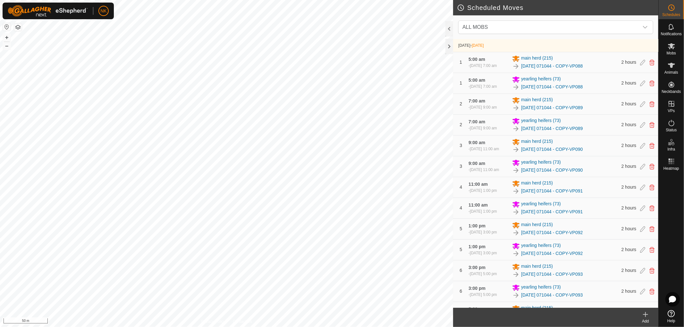
click at [615, 294] on icon at bounding box center [645, 315] width 8 height 8
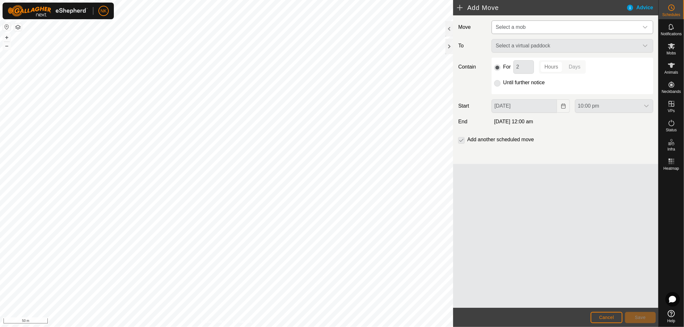
click at [542, 25] on span "Select a mob" at bounding box center [565, 27] width 145 height 13
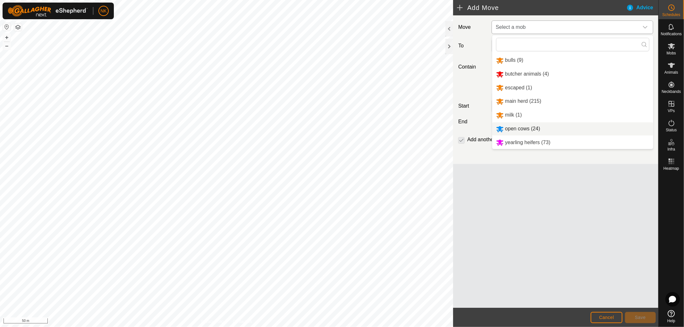
click at [512, 129] on li "open cows (24)" at bounding box center [572, 128] width 161 height 13
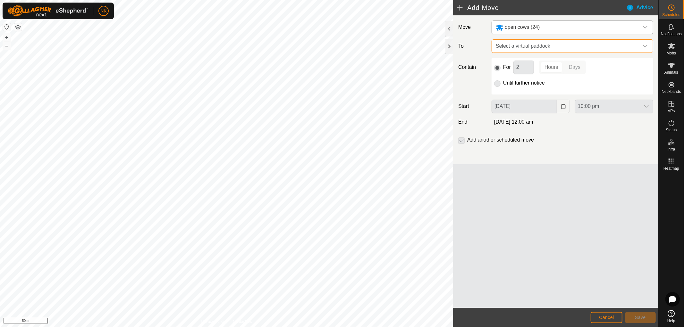
click at [543, 46] on span "Select a virtual paddock" at bounding box center [565, 46] width 145 height 13
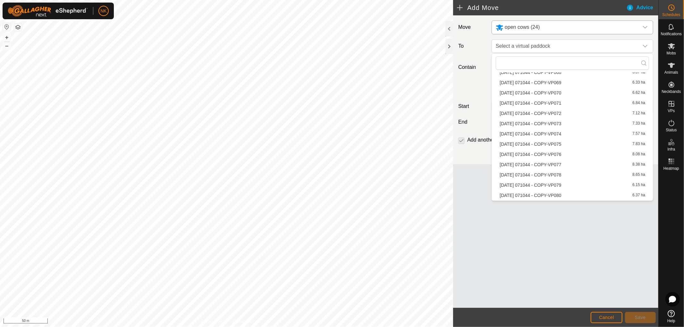
scroll to position [320, 0]
click at [544, 133] on li "[DATE] 071044 - COPY-VP088 6.92 ha" at bounding box center [571, 135] width 153 height 10
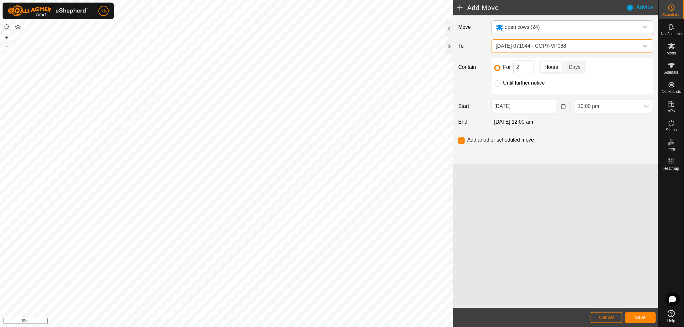
click at [561, 114] on div "Move open cows (24) To [DATE] 071044 - COPY-VP088 Contain For 2 Hours Days Unti…" at bounding box center [555, 89] width 205 height 149
click at [539, 106] on input "[DATE]" at bounding box center [523, 106] width 65 height 13
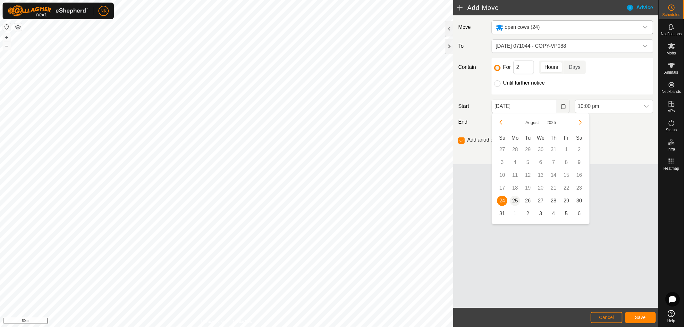
click at [514, 199] on span "25" at bounding box center [515, 201] width 10 height 10
type input "[DATE]"
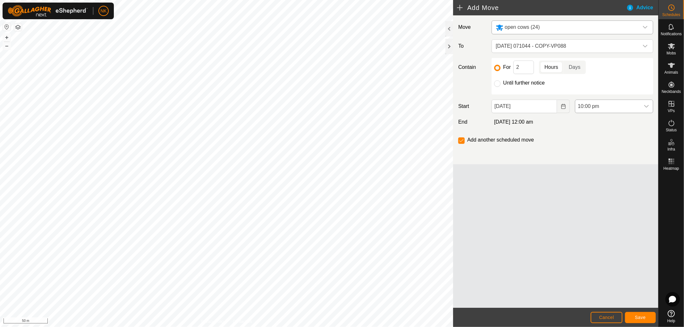
click at [596, 110] on span "10:00 pm" at bounding box center [607, 106] width 65 height 13
click at [584, 143] on li "5:00 am" at bounding box center [614, 144] width 78 height 13
click at [615, 294] on button "Save" at bounding box center [640, 317] width 31 height 11
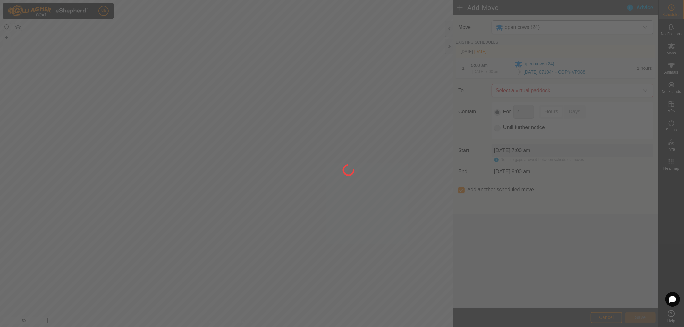
click at [573, 97] on div at bounding box center [342, 163] width 684 height 327
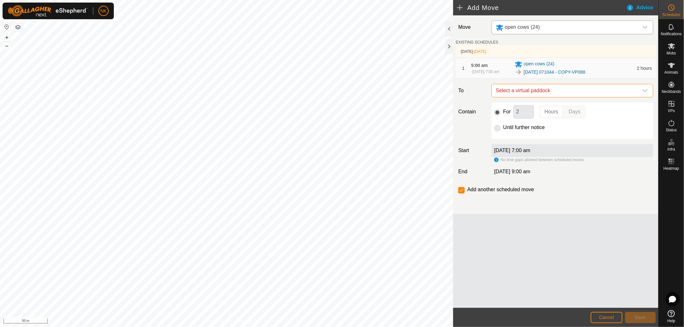
click at [573, 97] on span "Select a virtual paddock" at bounding box center [565, 90] width 145 height 13
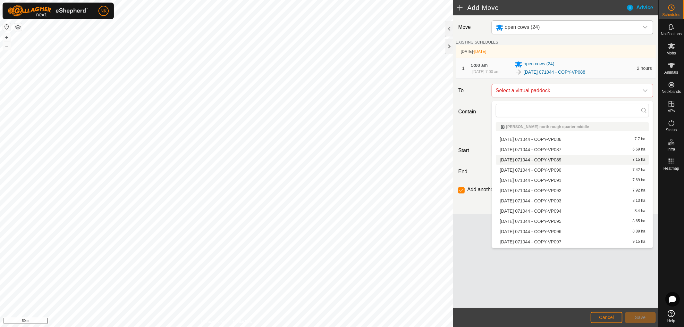
click at [551, 161] on li "[DATE] 071044 - COPY-VP089 7.15 ha" at bounding box center [571, 160] width 153 height 10
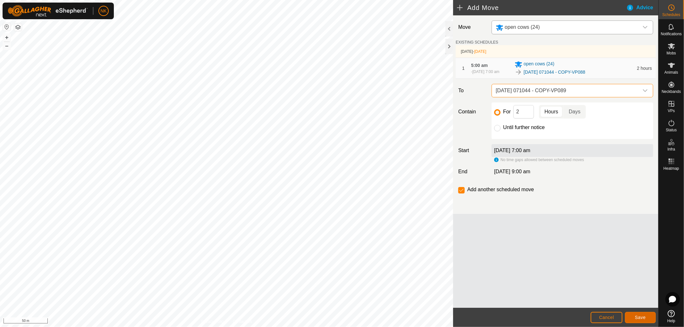
click at [615, 294] on span "Save" at bounding box center [639, 317] width 11 height 5
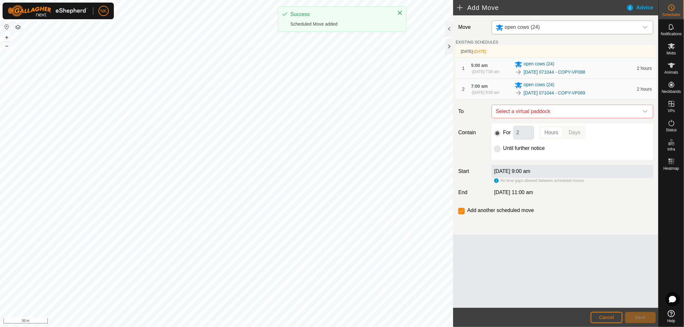
click at [563, 114] on span "Select a virtual paddock" at bounding box center [565, 111] width 145 height 13
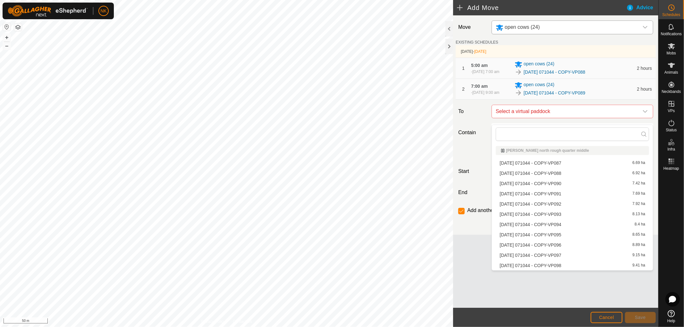
click at [549, 183] on li "[DATE] 071044 - COPY-VP090 7.42 ha" at bounding box center [571, 184] width 153 height 10
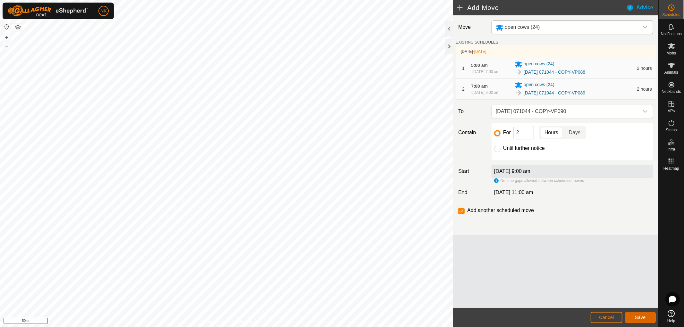
click at [615, 294] on button "Save" at bounding box center [640, 317] width 31 height 11
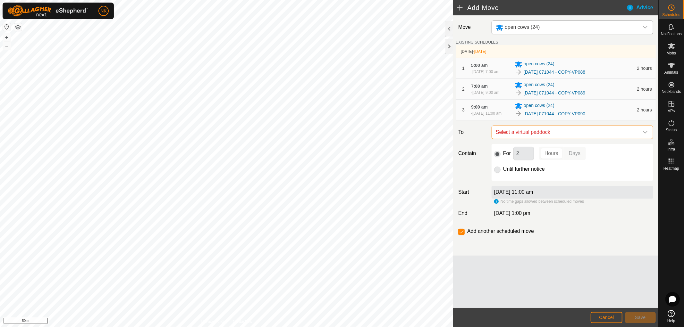
click at [571, 139] on span "Select a virtual paddock" at bounding box center [565, 132] width 145 height 13
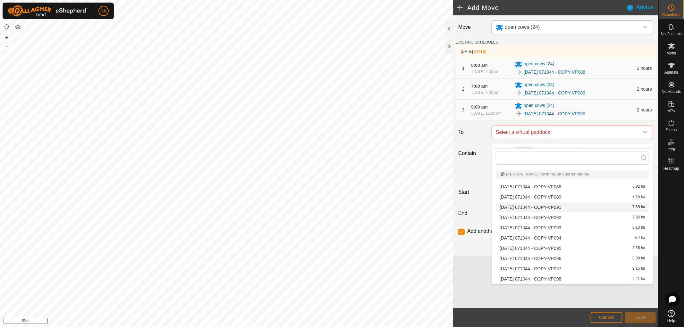
click at [549, 204] on li "[DATE] 071044 - COPY-VP091 7.69 ha" at bounding box center [571, 208] width 153 height 10
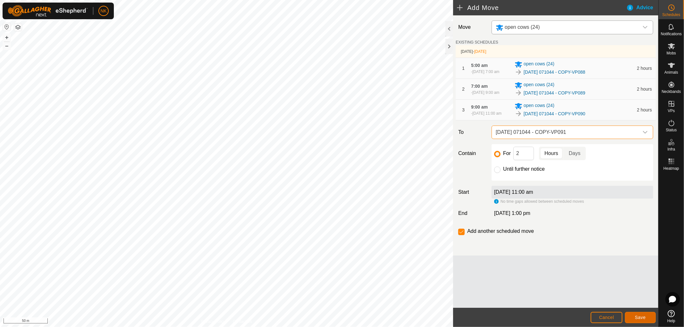
click at [615, 294] on button "Save" at bounding box center [640, 317] width 31 height 11
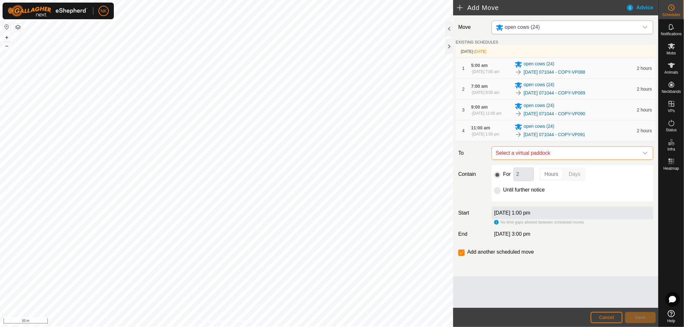
click at [565, 160] on span "Select a virtual paddock" at bounding box center [565, 153] width 145 height 13
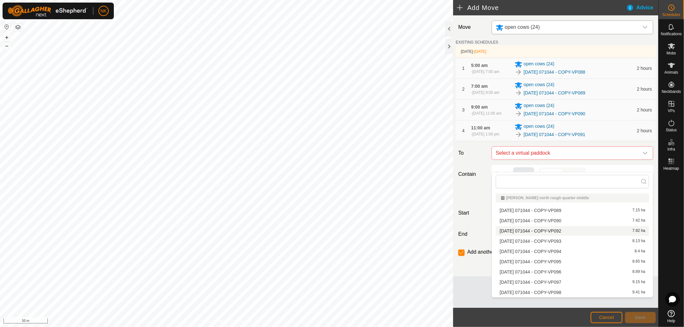
click at [558, 233] on li "[DATE] 071044 - COPY-VP092 7.92 ha" at bounding box center [571, 231] width 153 height 10
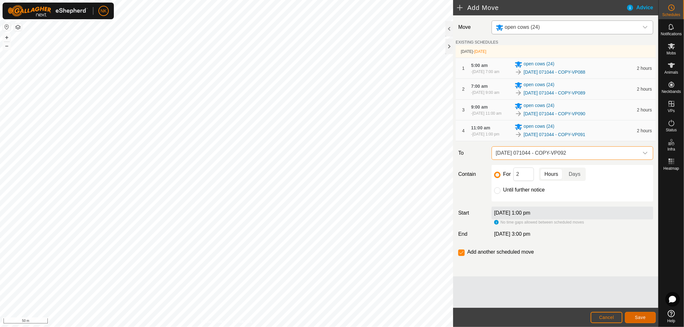
click at [615, 294] on span "Save" at bounding box center [639, 317] width 11 height 5
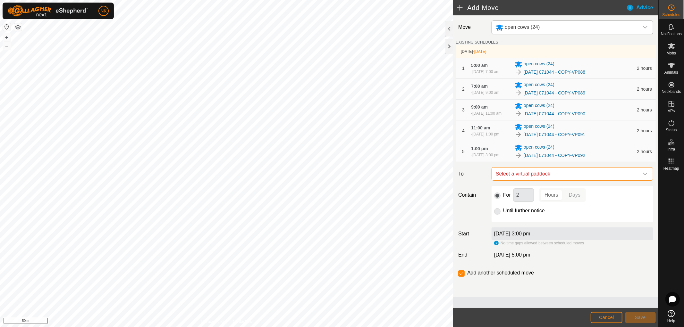
click at [559, 180] on span "Select a virtual paddock" at bounding box center [565, 174] width 145 height 13
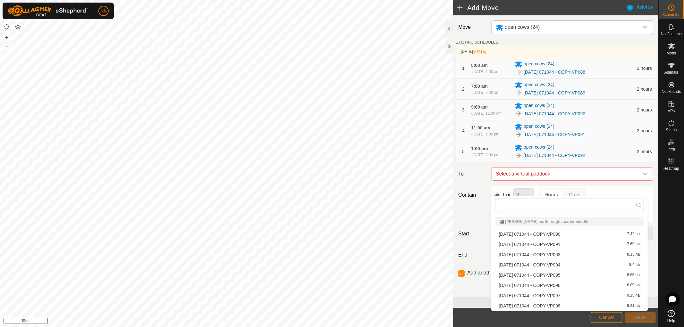
click at [554, 253] on li "[DATE] 071044 - COPY-VP093 8.13 ha" at bounding box center [569, 255] width 149 height 10
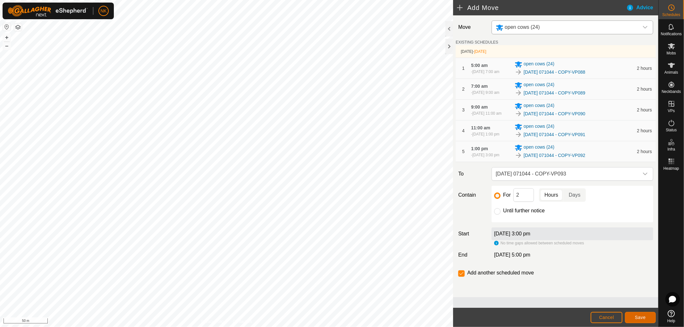
click at [615, 294] on button "Save" at bounding box center [640, 317] width 31 height 11
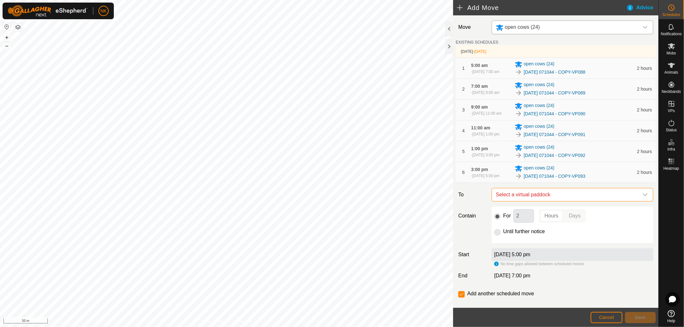
click at [572, 201] on span "Select a virtual paddock" at bounding box center [565, 194] width 145 height 13
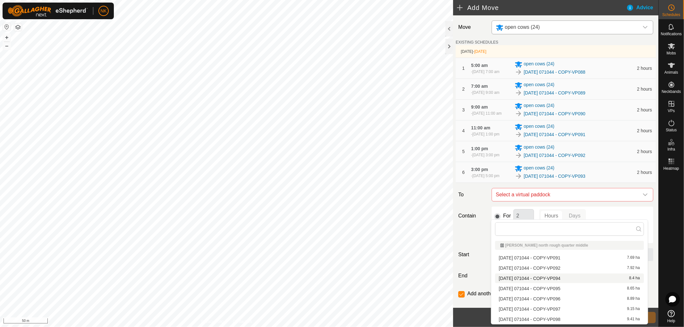
click at [550, 280] on li "[DATE] 071044 - COPY-VP094 8.4 ha" at bounding box center [569, 279] width 149 height 10
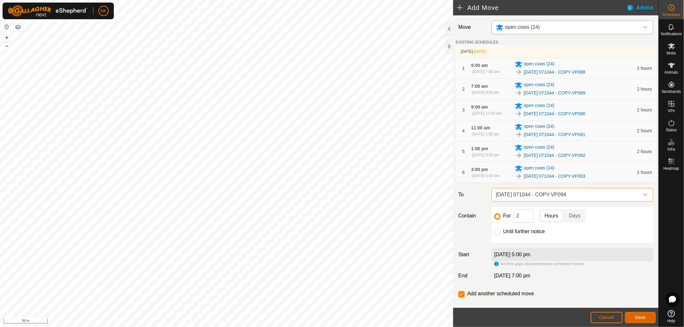
click at [615, 294] on button "Save" at bounding box center [640, 317] width 31 height 11
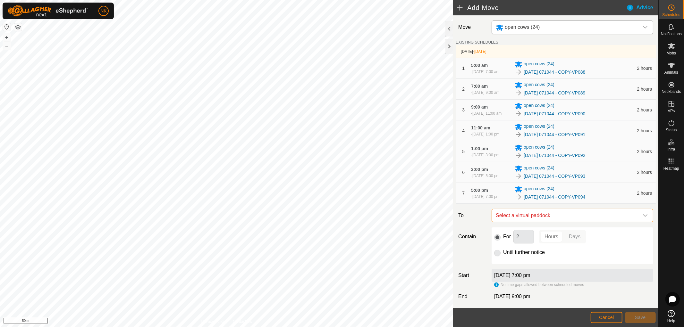
click at [568, 222] on span "Select a virtual paddock" at bounding box center [565, 215] width 145 height 13
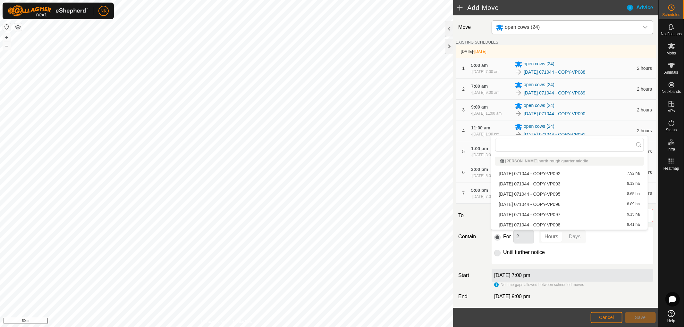
click at [562, 191] on li "[DATE] 071044 - COPY-VP095 8.65 ha" at bounding box center [569, 194] width 149 height 10
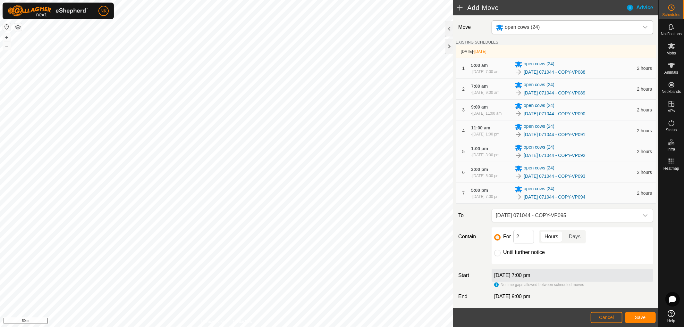
click at [615, 294] on footer "Cancel Save" at bounding box center [555, 317] width 205 height 19
click at [615, 294] on span "Save" at bounding box center [639, 317] width 11 height 5
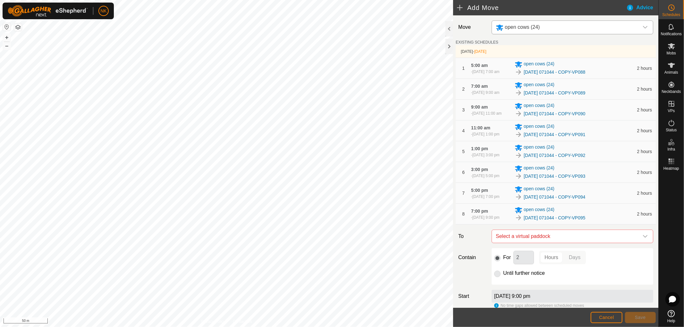
click at [572, 243] on span "Select a virtual paddock" at bounding box center [565, 236] width 145 height 13
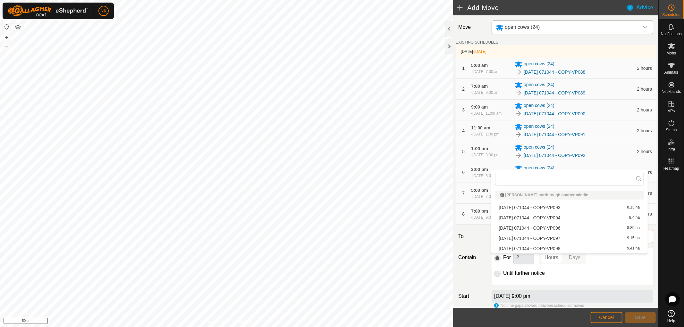
click at [568, 227] on li "[DATE] 071044 - COPY-VP096 8.89 ha" at bounding box center [569, 228] width 149 height 10
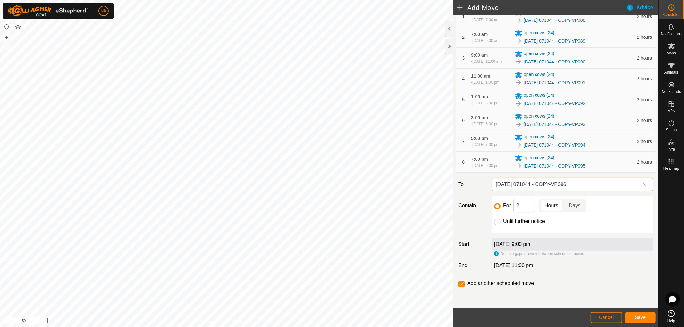
scroll to position [71, 0]
click at [499, 225] on div "Until further notice" at bounding box center [572, 222] width 156 height 8
click at [497, 225] on input "Until further notice" at bounding box center [497, 222] width 6 height 6
radio input "true"
checkbox input "false"
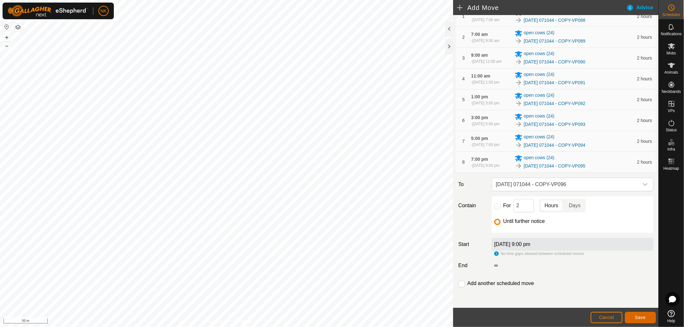
click at [615, 294] on span "Save" at bounding box center [639, 317] width 11 height 5
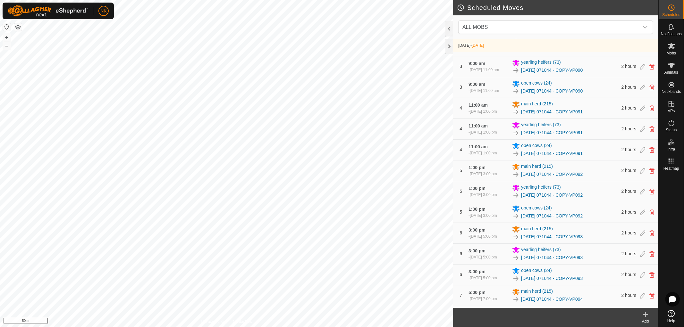
scroll to position [142, 0]
click at [615, 294] on icon at bounding box center [645, 315] width 8 height 8
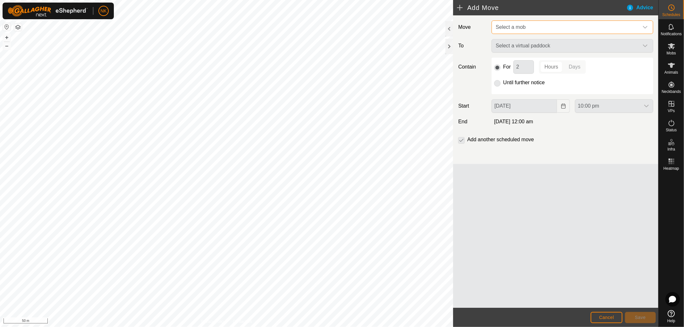
click at [527, 22] on span "Select a mob" at bounding box center [565, 27] width 145 height 13
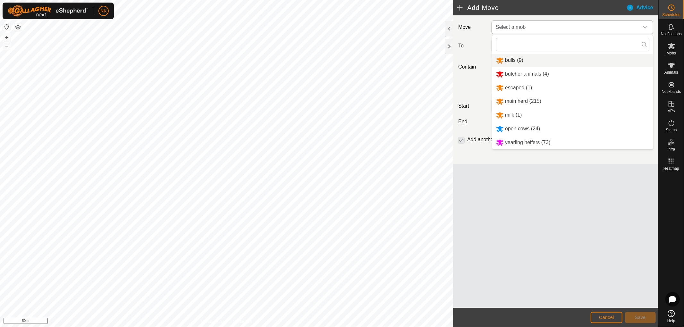
click at [517, 60] on li "bulls (9)" at bounding box center [572, 60] width 161 height 13
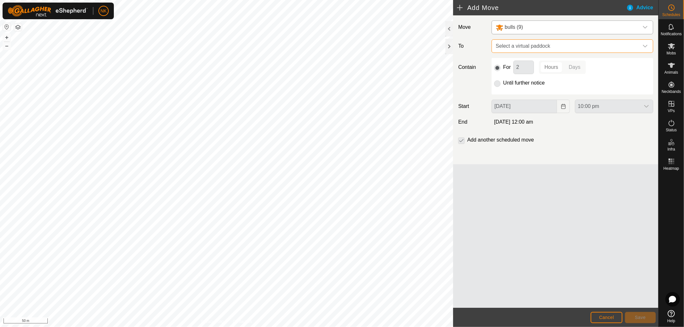
click at [568, 49] on span "Select a virtual paddock" at bounding box center [565, 46] width 145 height 13
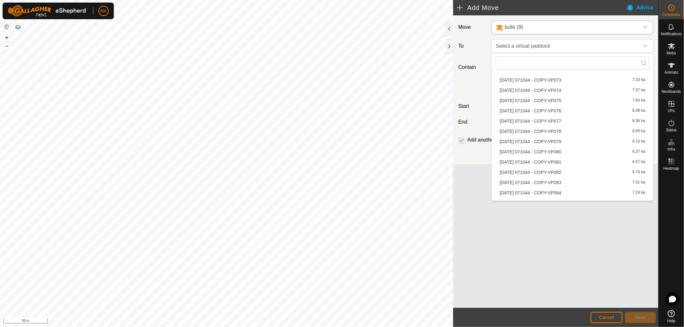
scroll to position [320, 0]
click at [548, 133] on li "[DATE] 071044 - COPY-VP088 6.92 ha" at bounding box center [571, 135] width 153 height 10
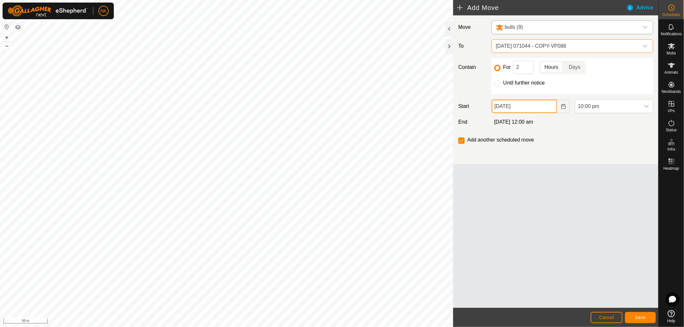
click at [537, 101] on input "[DATE]" at bounding box center [523, 106] width 65 height 13
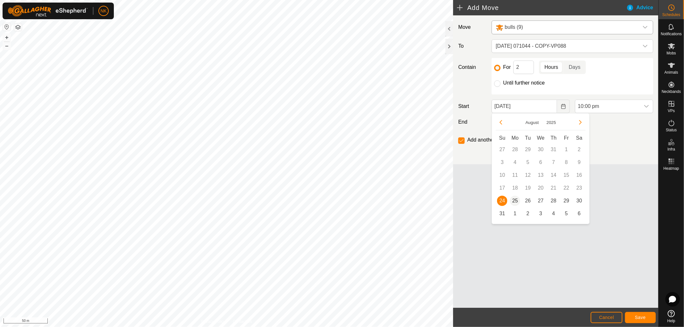
click at [511, 199] on span "25" at bounding box center [515, 201] width 10 height 10
type input "[DATE]"
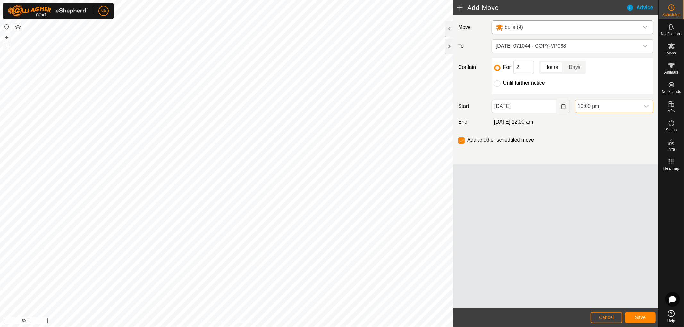
click at [599, 100] on span "10:00 pm" at bounding box center [607, 106] width 65 height 13
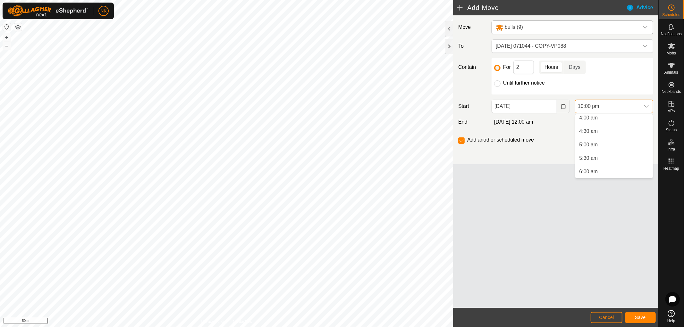
scroll to position [111, 0]
click at [597, 141] on li "5:00 am" at bounding box center [614, 144] width 78 height 13
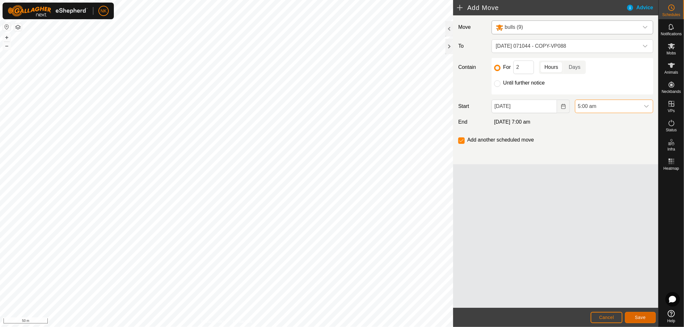
click at [615, 294] on span "Save" at bounding box center [639, 317] width 11 height 5
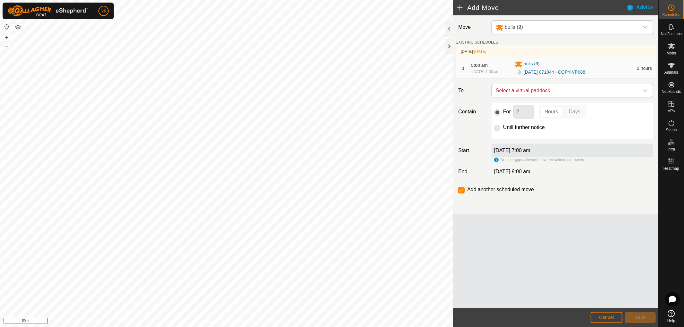
click at [615, 94] on span "Select a virtual paddock" at bounding box center [565, 90] width 145 height 13
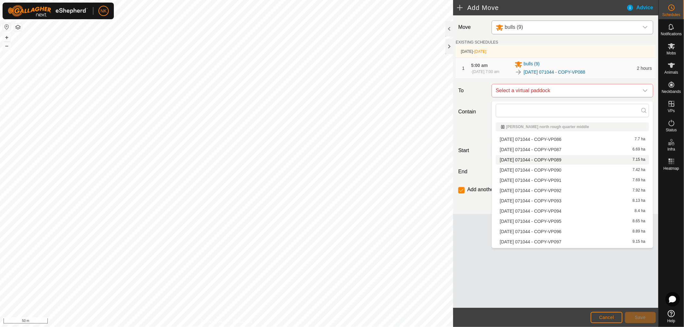
click at [559, 158] on li "[DATE] 071044 - COPY-VP089 7.15 ha" at bounding box center [571, 160] width 153 height 10
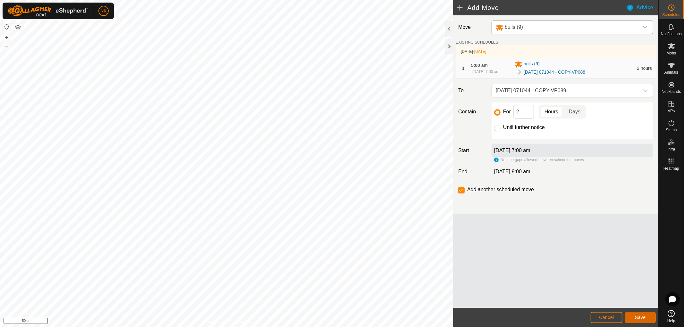
drag, startPoint x: 633, startPoint y: 312, endPoint x: 634, endPoint y: 317, distance: 5.4
click at [615, 294] on button "Save" at bounding box center [640, 317] width 31 height 11
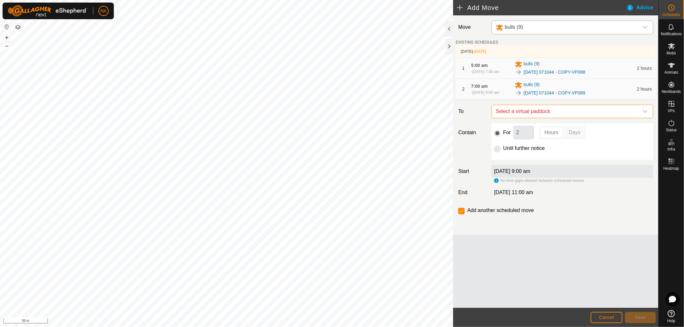
click at [581, 118] on span "Select a virtual paddock" at bounding box center [565, 111] width 145 height 13
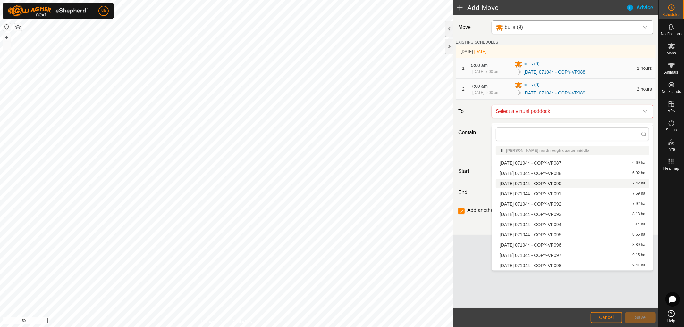
click at [556, 181] on li "[DATE] 071044 - COPY-VP090 7.42 ha" at bounding box center [571, 184] width 153 height 10
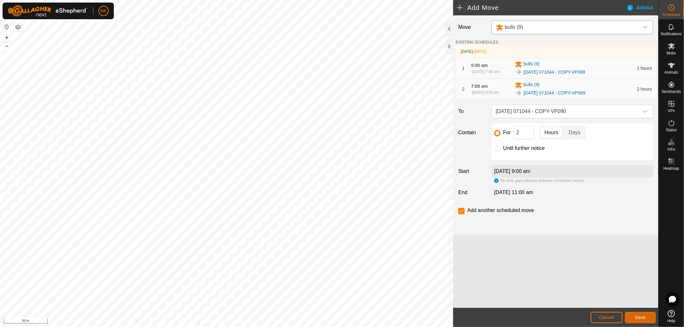
click at [615, 294] on button "Save" at bounding box center [640, 317] width 31 height 11
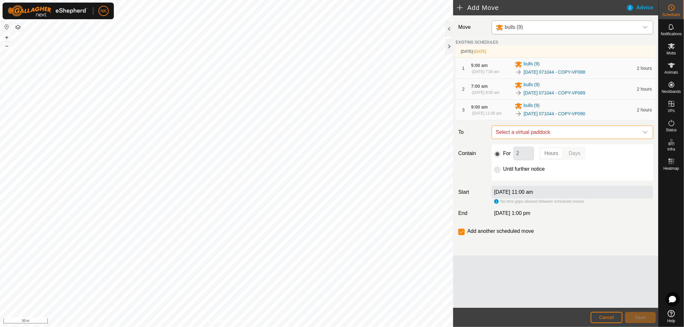
click at [584, 139] on span "Select a virtual paddock" at bounding box center [565, 132] width 145 height 13
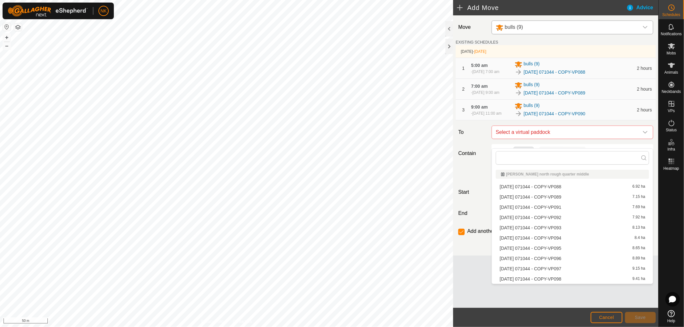
click at [557, 209] on li "[DATE] 071044 - COPY-VP091 7.69 ha" at bounding box center [571, 208] width 153 height 10
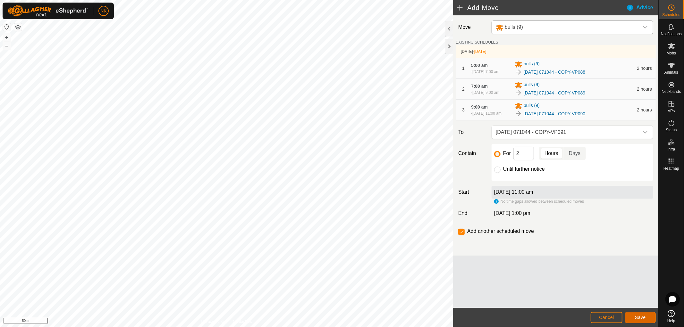
click at [615, 294] on span "Save" at bounding box center [639, 317] width 11 height 5
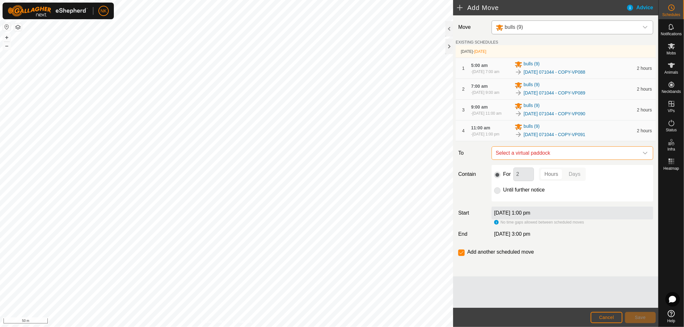
click at [600, 160] on span "Select a virtual paddock" at bounding box center [565, 153] width 145 height 13
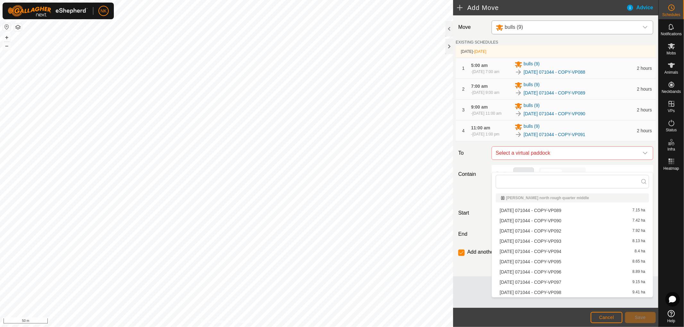
click at [553, 234] on li "[DATE] 071044 - COPY-VP092 7.92 ha" at bounding box center [571, 231] width 153 height 10
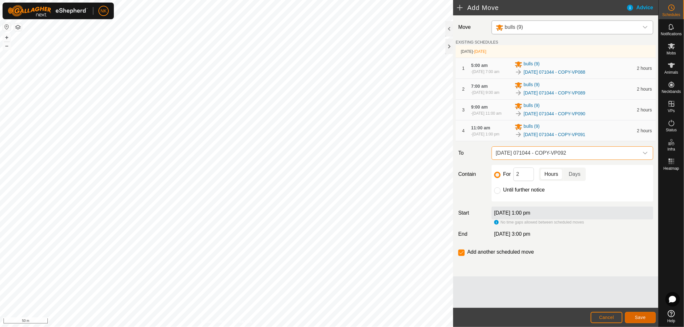
click at [615, 294] on button "Save" at bounding box center [640, 317] width 31 height 11
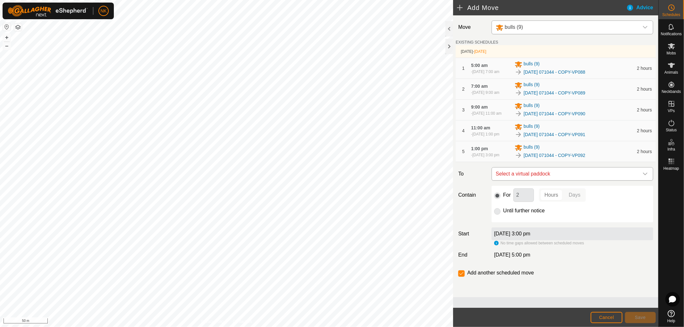
click at [599, 180] on span "Select a virtual paddock" at bounding box center [565, 174] width 145 height 13
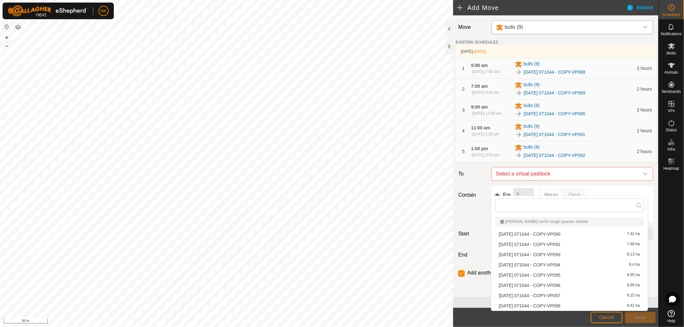
click at [562, 254] on li "[DATE] 071044 - COPY-VP093 8.13 ha" at bounding box center [569, 255] width 149 height 10
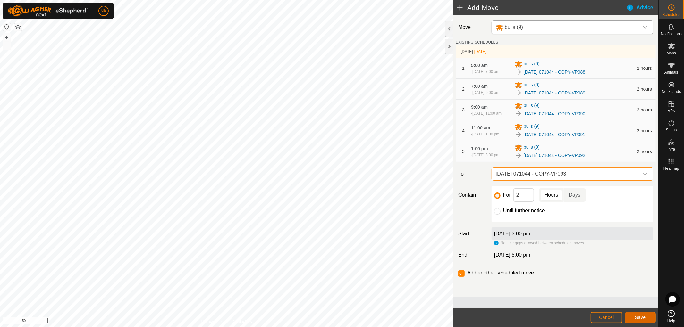
click at [615, 294] on button "Save" at bounding box center [640, 317] width 31 height 11
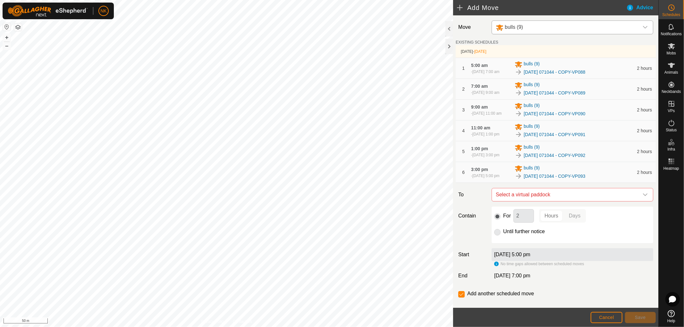
click at [580, 201] on span "Select a virtual paddock" at bounding box center [565, 194] width 145 height 13
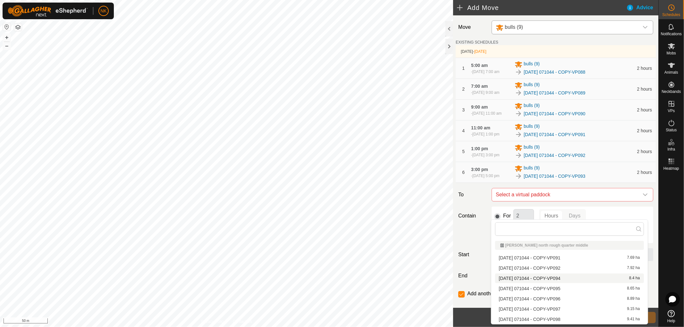
click at [558, 277] on li "[DATE] 071044 - COPY-VP094 8.4 ha" at bounding box center [569, 279] width 149 height 10
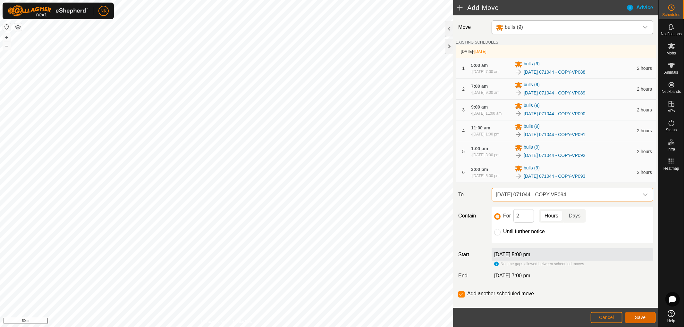
click at [615, 294] on span "Save" at bounding box center [639, 317] width 11 height 5
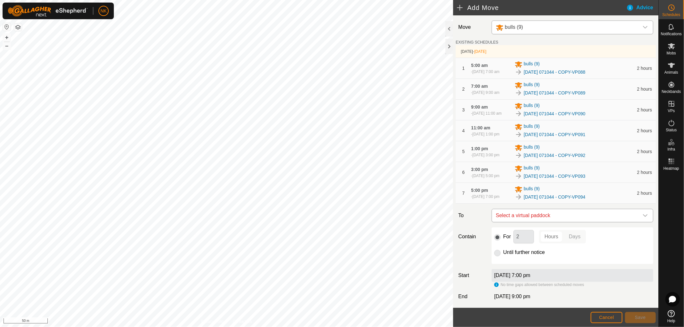
click at [568, 222] on span "Select a virtual paddock" at bounding box center [565, 215] width 145 height 13
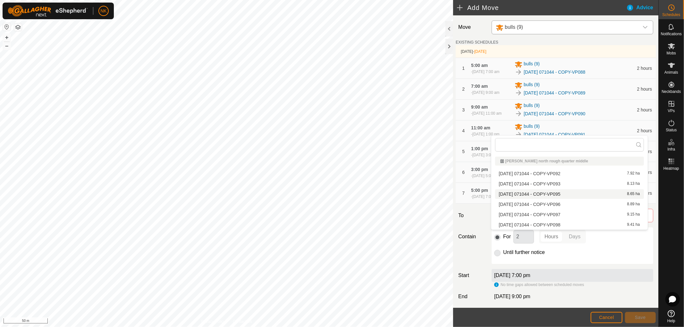
click at [559, 195] on li "[DATE] 071044 - COPY-VP095 8.65 ha" at bounding box center [569, 194] width 149 height 10
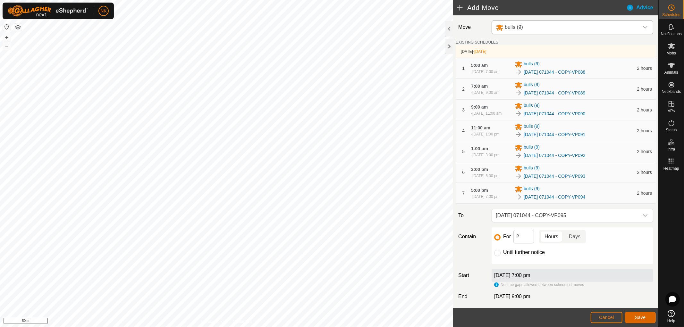
click at [615, 294] on button "Save" at bounding box center [640, 317] width 31 height 11
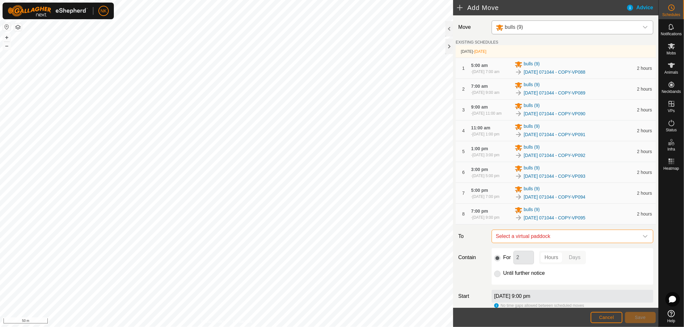
click at [584, 243] on span "Select a virtual paddock" at bounding box center [565, 236] width 145 height 13
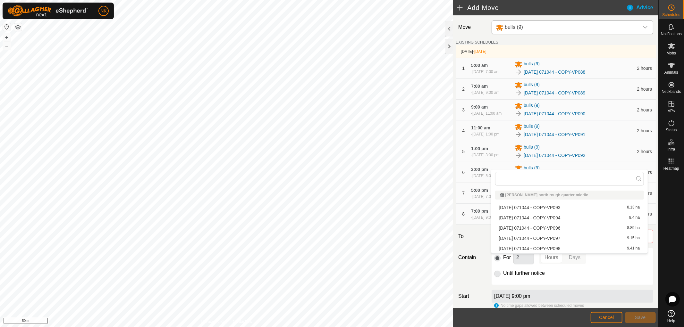
click at [561, 227] on li "[DATE] 071044 - COPY-VP096 8.89 ha" at bounding box center [569, 228] width 149 height 10
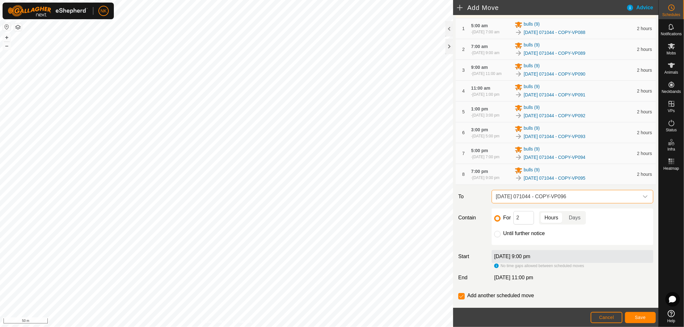
scroll to position [71, 0]
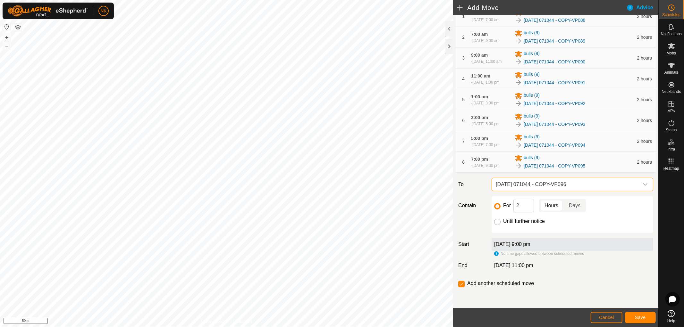
click at [496, 225] on input "Until further notice" at bounding box center [497, 222] width 6 height 6
radio input "true"
checkbox input "false"
click at [615, 294] on span "Save" at bounding box center [639, 317] width 11 height 5
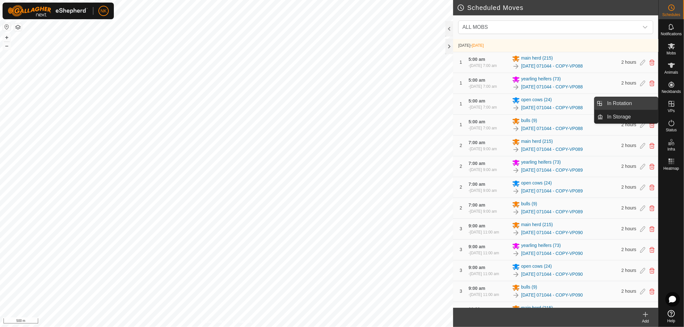
click at [615, 101] on link "In Rotation" at bounding box center [630, 103] width 55 height 13
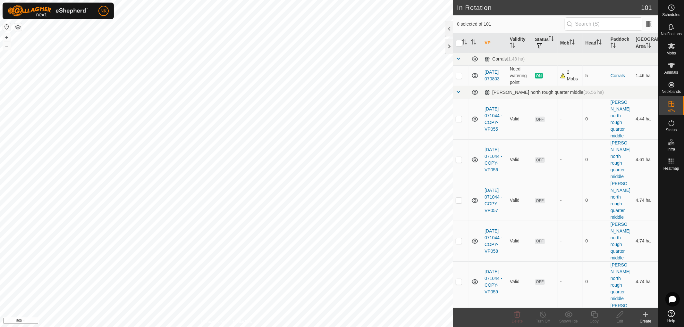
click at [615, 294] on icon at bounding box center [645, 315] width 8 height 8
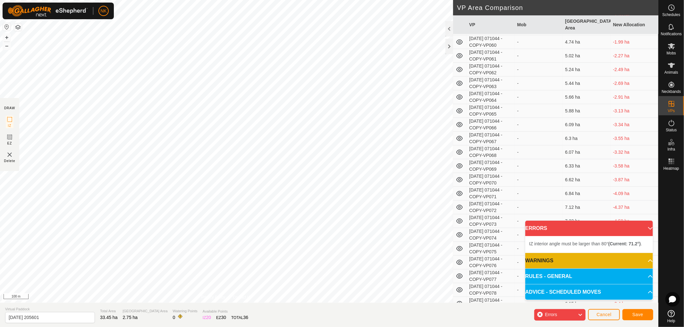
scroll to position [107, 0]
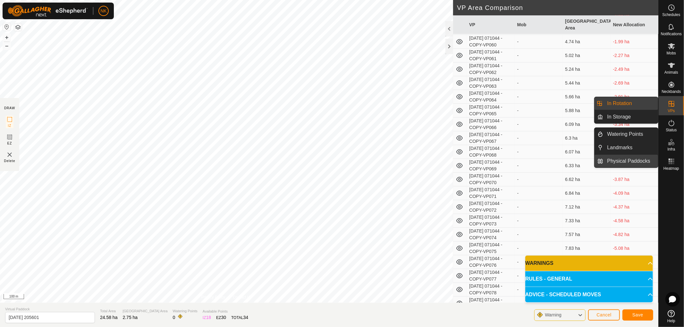
click at [615, 162] on link "Physical Paddocks" at bounding box center [630, 161] width 55 height 13
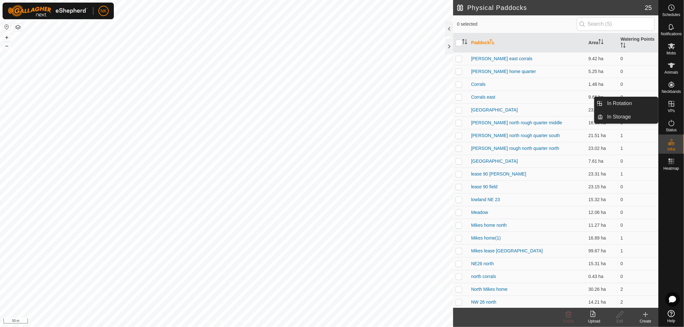
click at [615, 108] on es-virtualpaddocks-svg-icon at bounding box center [671, 104] width 12 height 10
click at [615, 103] on link "In Rotation" at bounding box center [630, 103] width 55 height 13
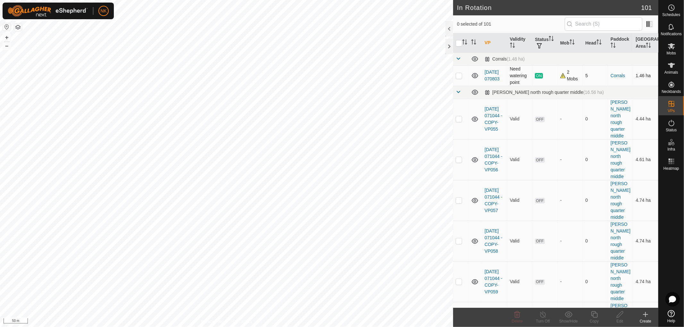
click at [460, 74] on p-checkbox at bounding box center [458, 75] width 6 height 5
checkbox input "true"
click at [595, 294] on icon at bounding box center [594, 315] width 8 height 8
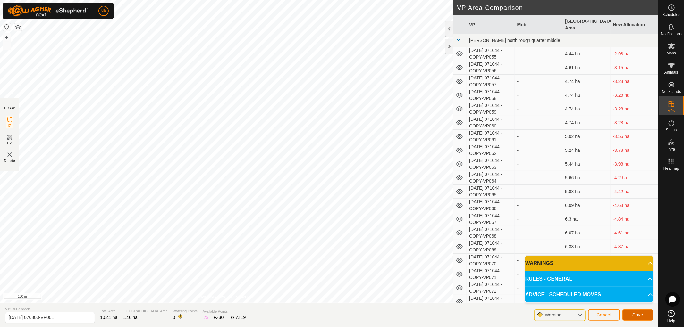
click at [615, 294] on button "Save" at bounding box center [637, 315] width 31 height 11
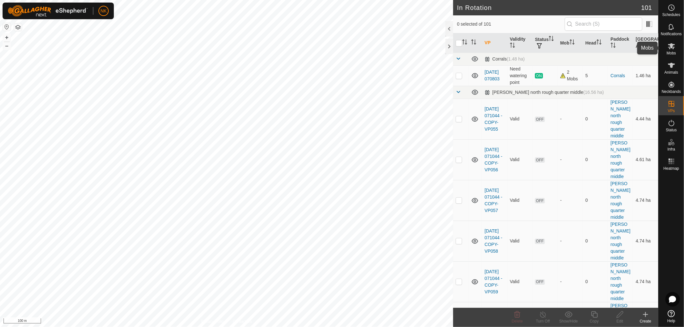
click at [615, 49] on icon at bounding box center [671, 46] width 8 height 8
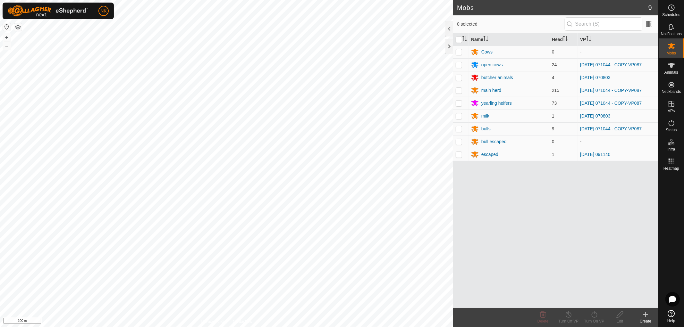
click at [460, 116] on p-checkbox at bounding box center [458, 115] width 6 height 5
checkbox input "true"
click at [458, 79] on p-checkbox at bounding box center [458, 77] width 6 height 5
checkbox input "true"
click at [596, 294] on icon at bounding box center [594, 314] width 6 height 6
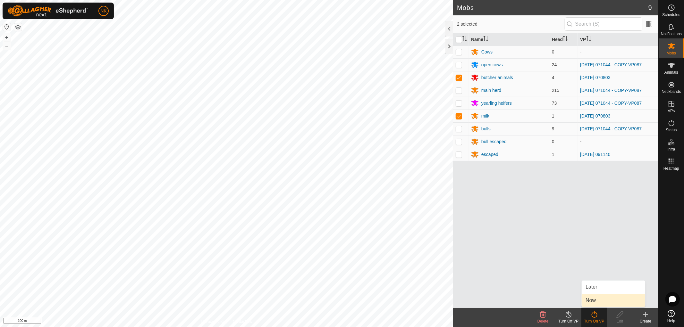
click at [596, 294] on link "Now" at bounding box center [612, 300] width 63 height 13
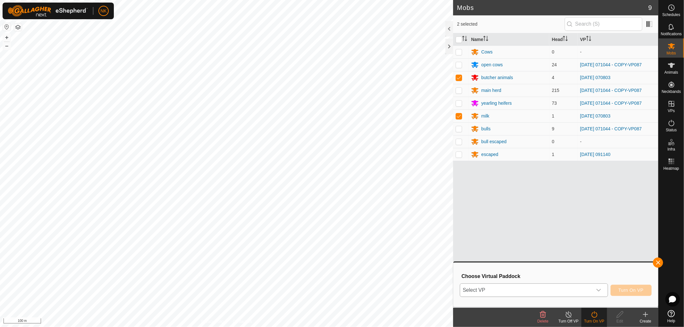
click at [577, 286] on span "Select VP" at bounding box center [526, 290] width 132 height 13
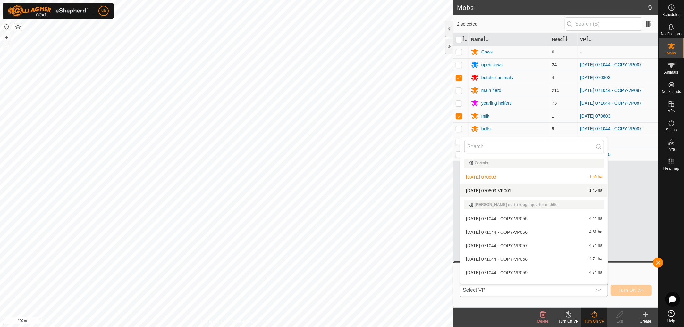
click at [510, 190] on li "[DATE] 070803-VP001 1.46 ha" at bounding box center [533, 190] width 147 height 13
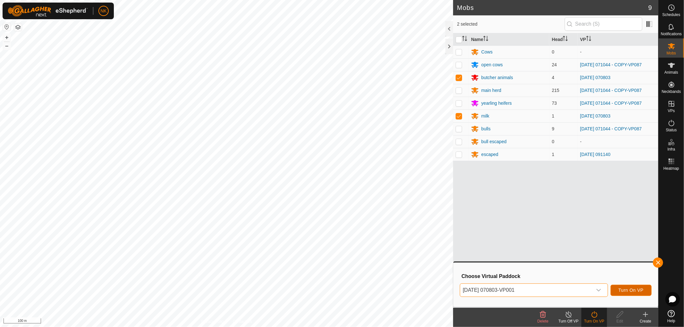
click at [615, 288] on span "Turn On VP" at bounding box center [630, 290] width 25 height 5
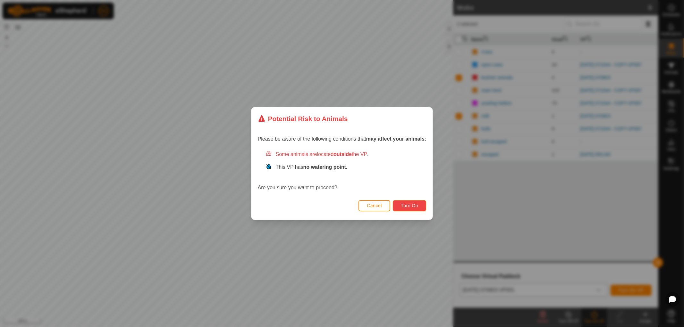
click at [410, 206] on span "Turn On" at bounding box center [409, 205] width 17 height 5
